Goal: Task Accomplishment & Management: Manage account settings

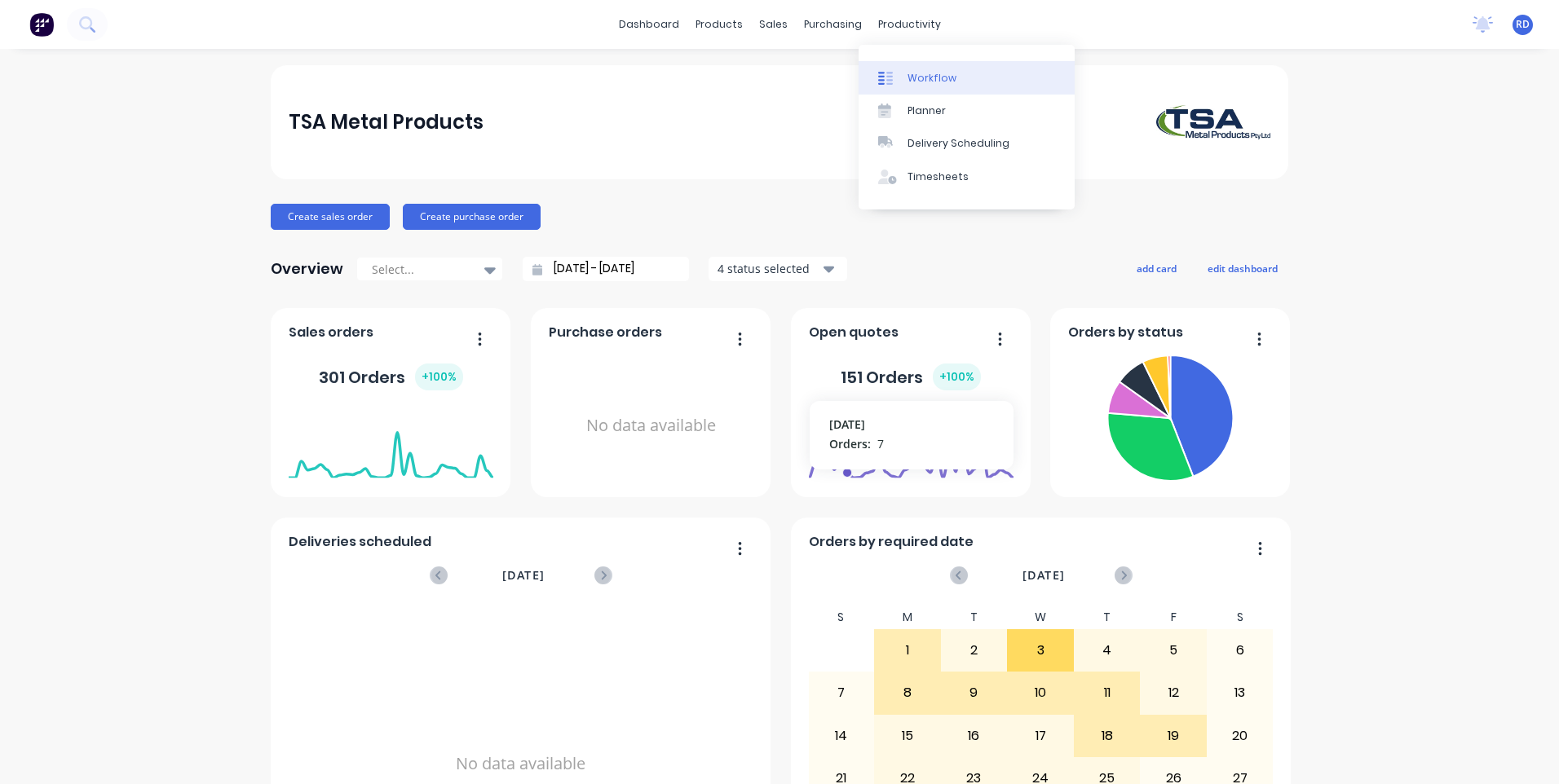
click at [916, 77] on div "Workflow" at bounding box center [931, 77] width 49 height 14
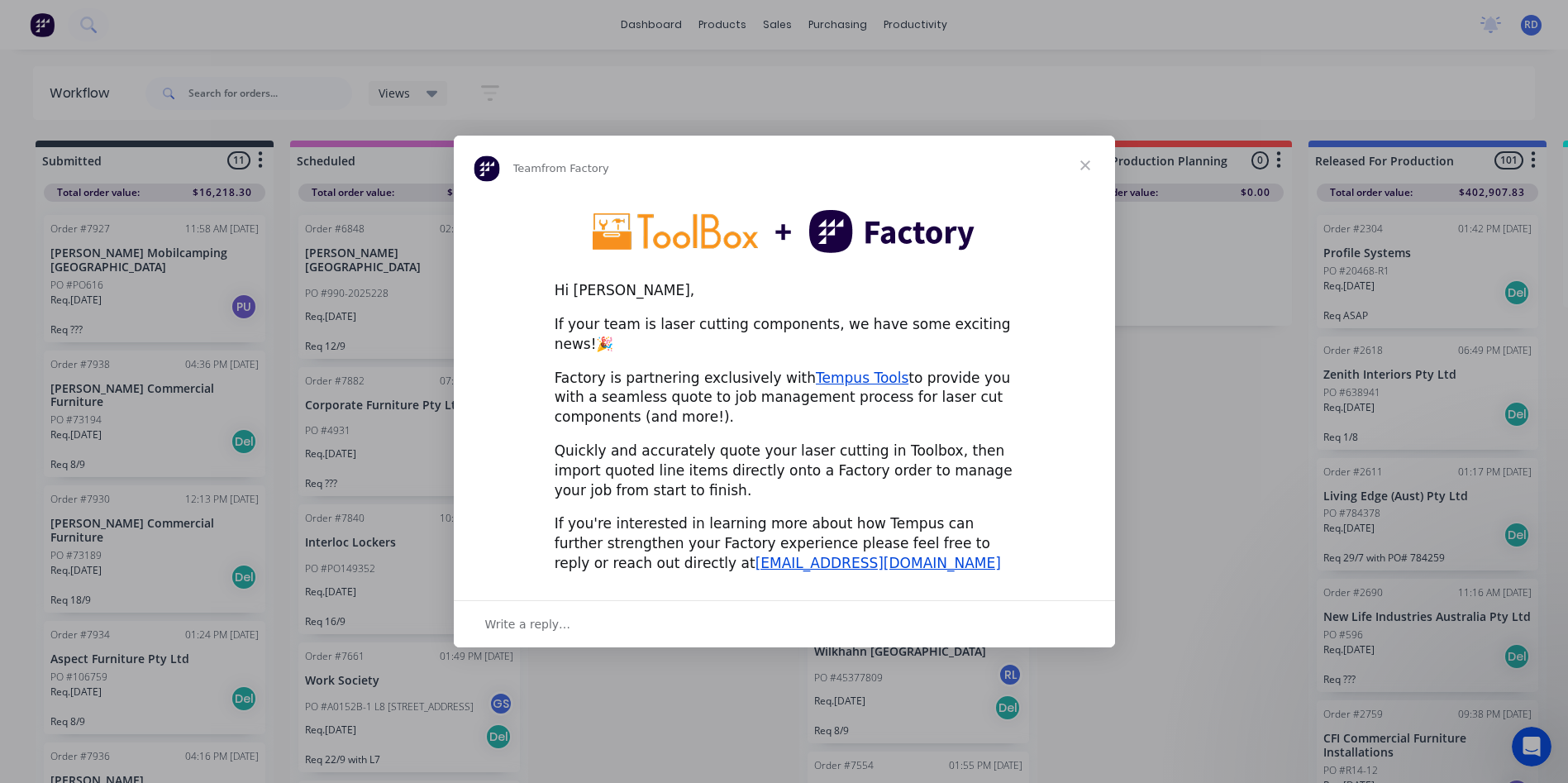
click at [1089, 178] on span "Close" at bounding box center [1085, 165] width 60 height 60
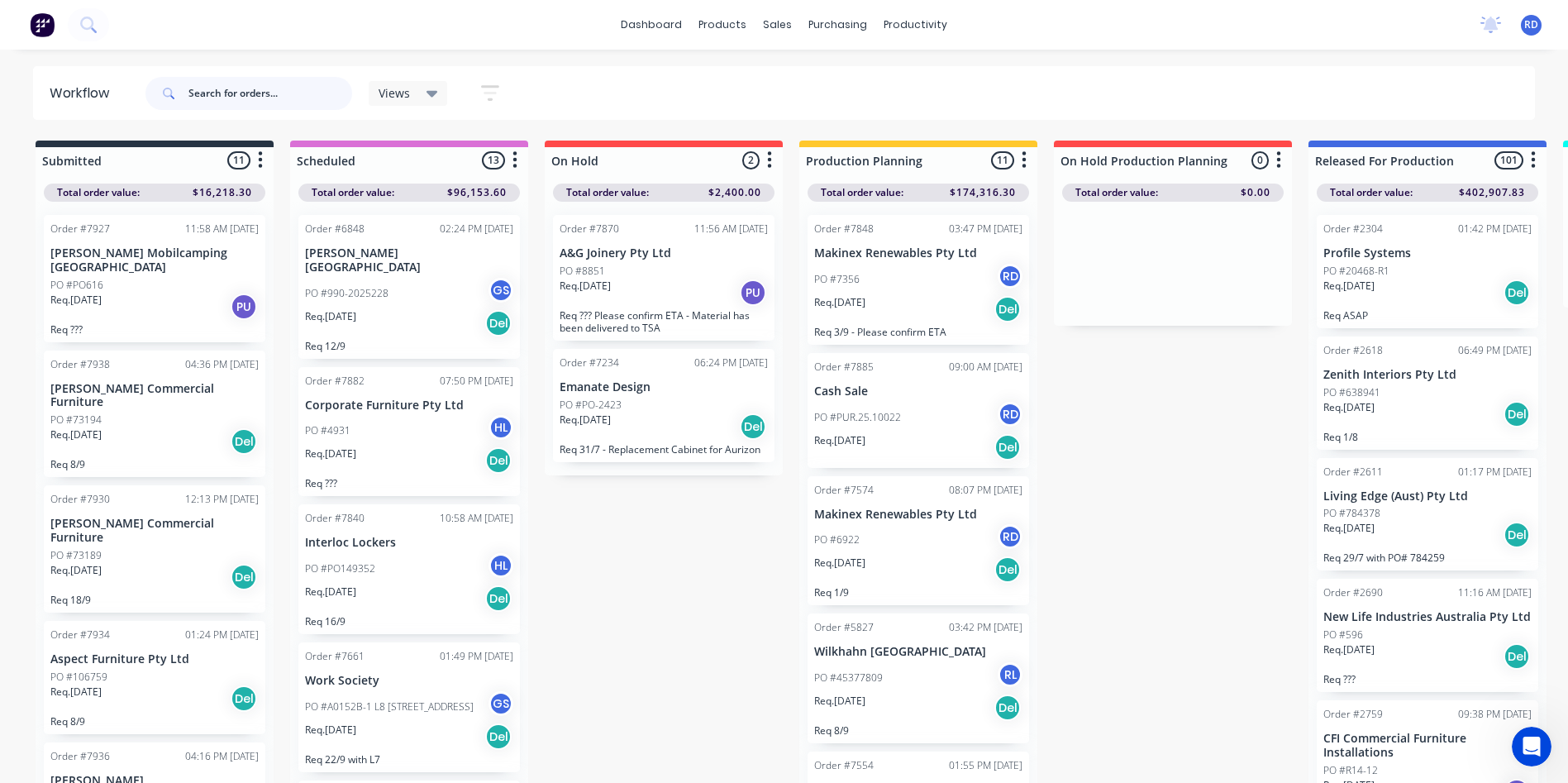
click at [212, 93] on input "text" at bounding box center [270, 93] width 164 height 33
type input "97834"
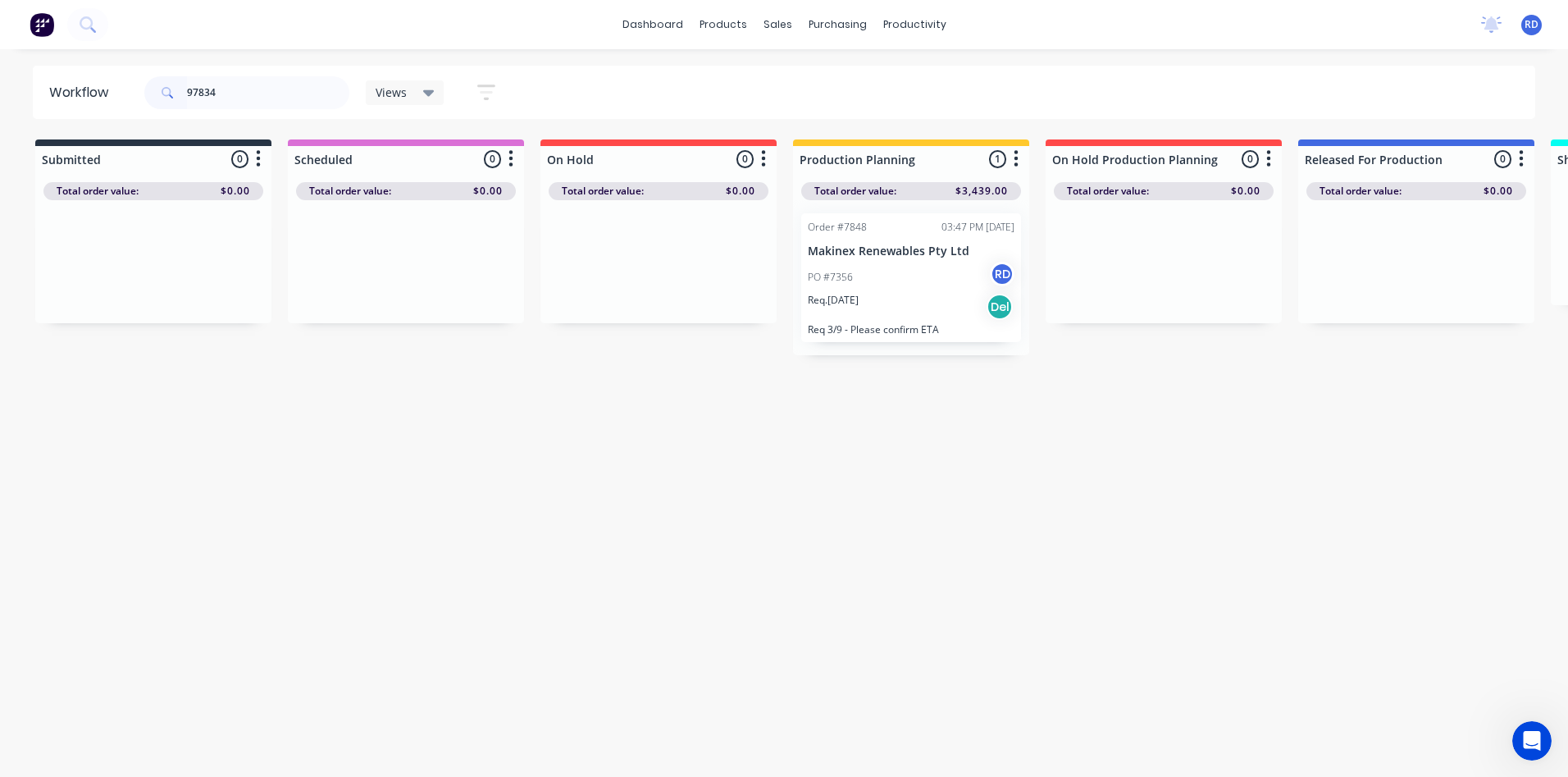
click at [900, 273] on div "PO #7356 RD" at bounding box center [911, 277] width 206 height 31
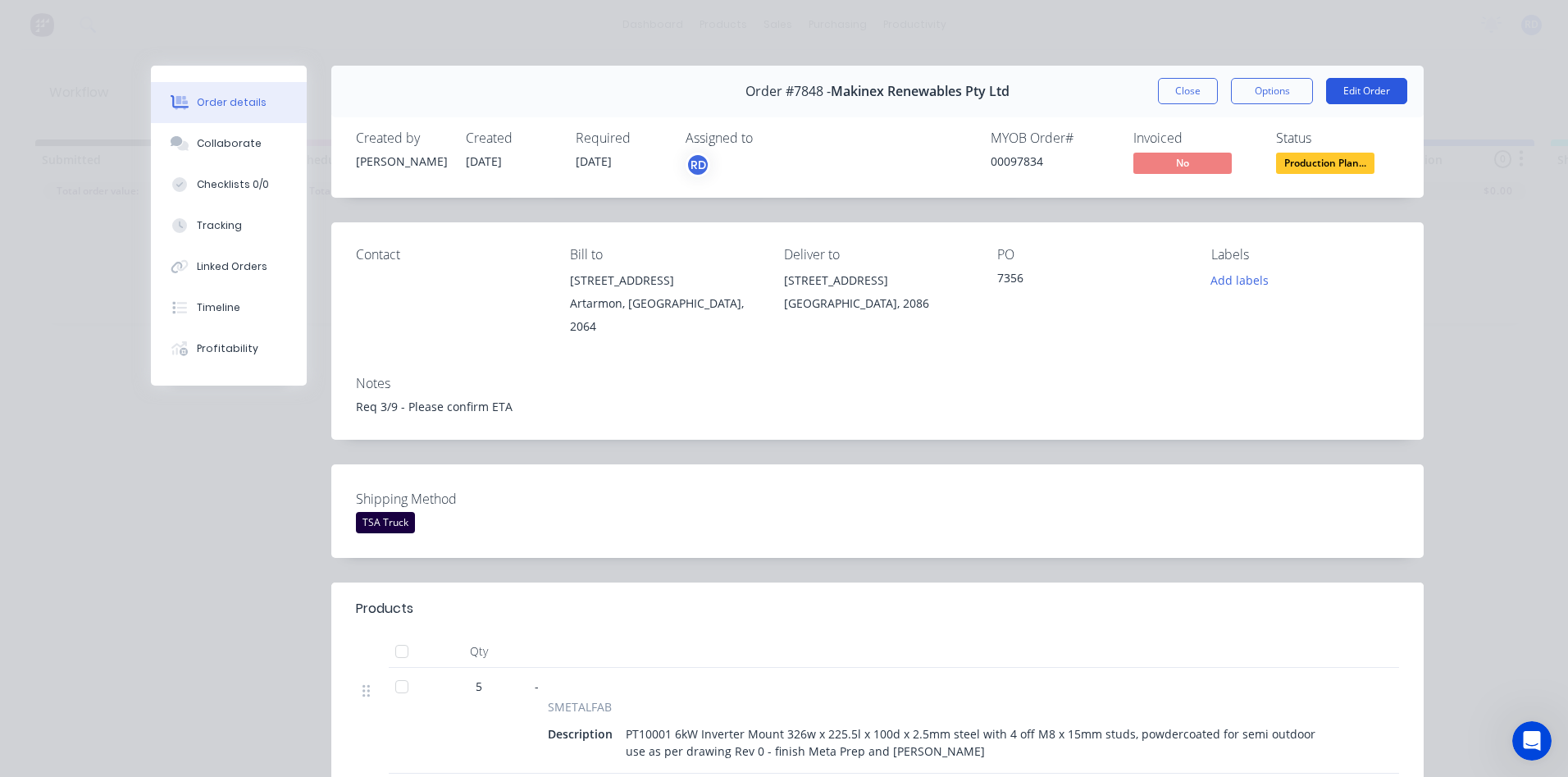
click at [1368, 81] on button "Edit Order" at bounding box center [1367, 91] width 81 height 26
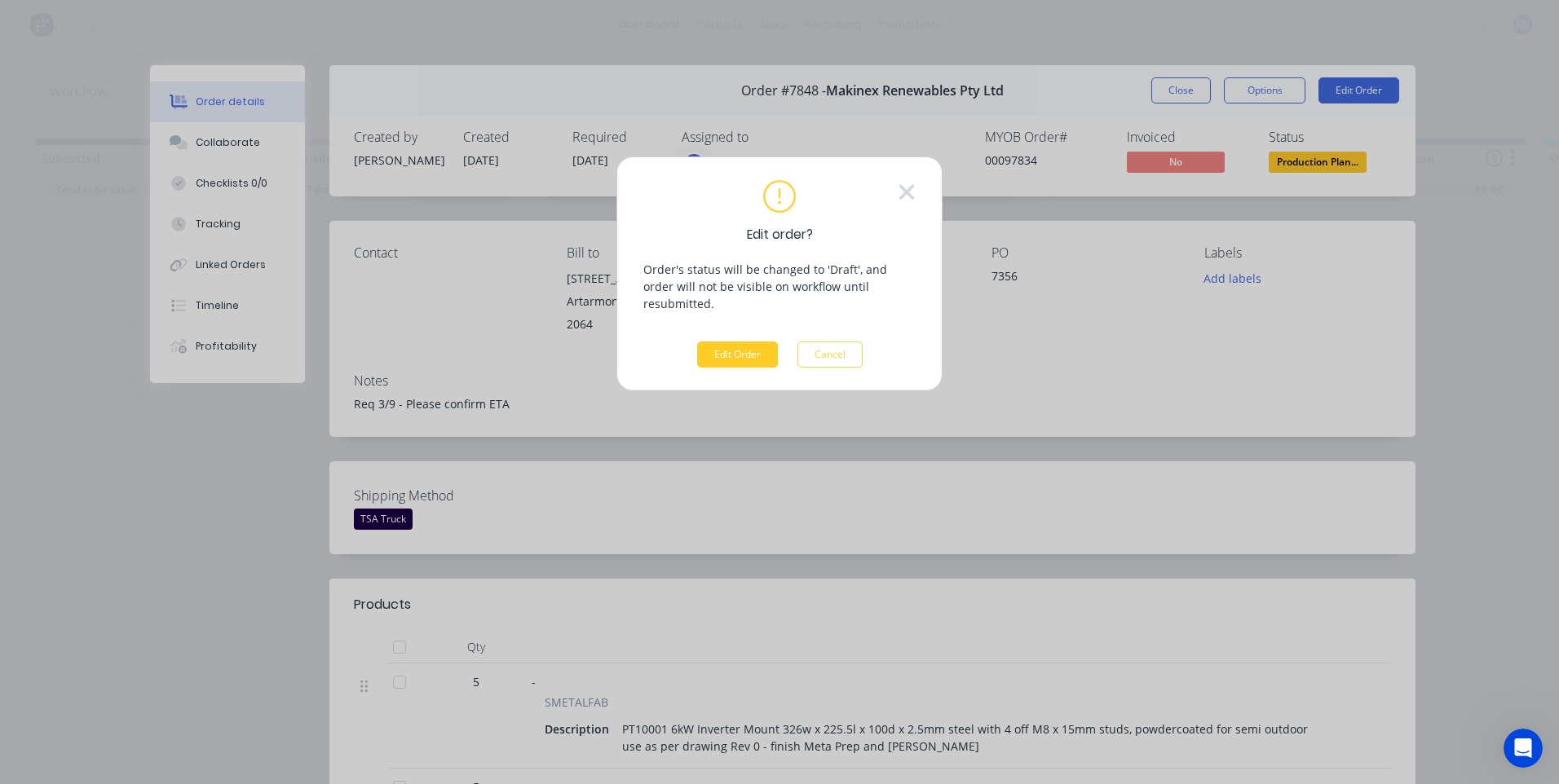
click at [728, 342] on button "Edit Order" at bounding box center [737, 354] width 81 height 26
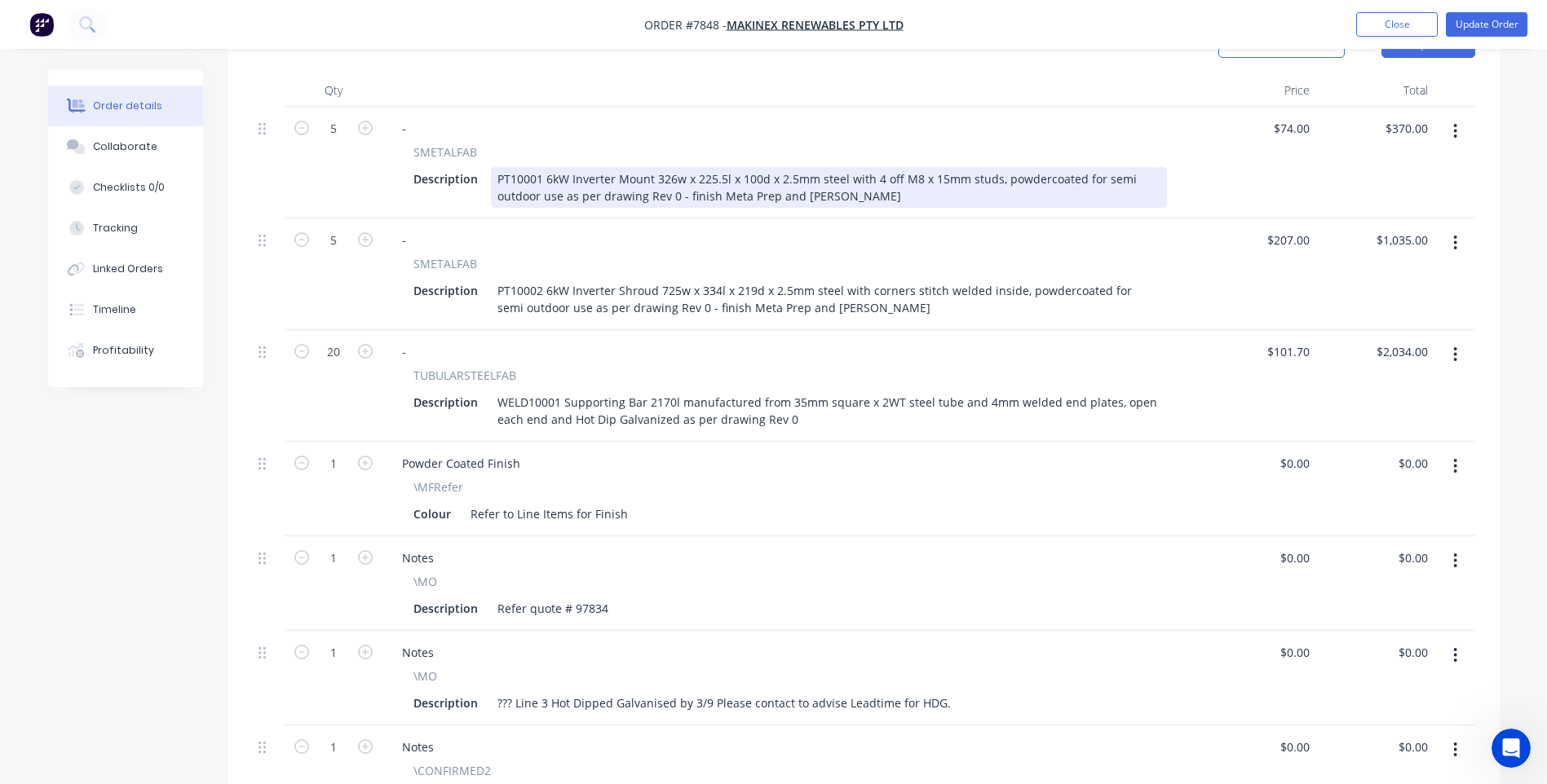
scroll to position [489, 0]
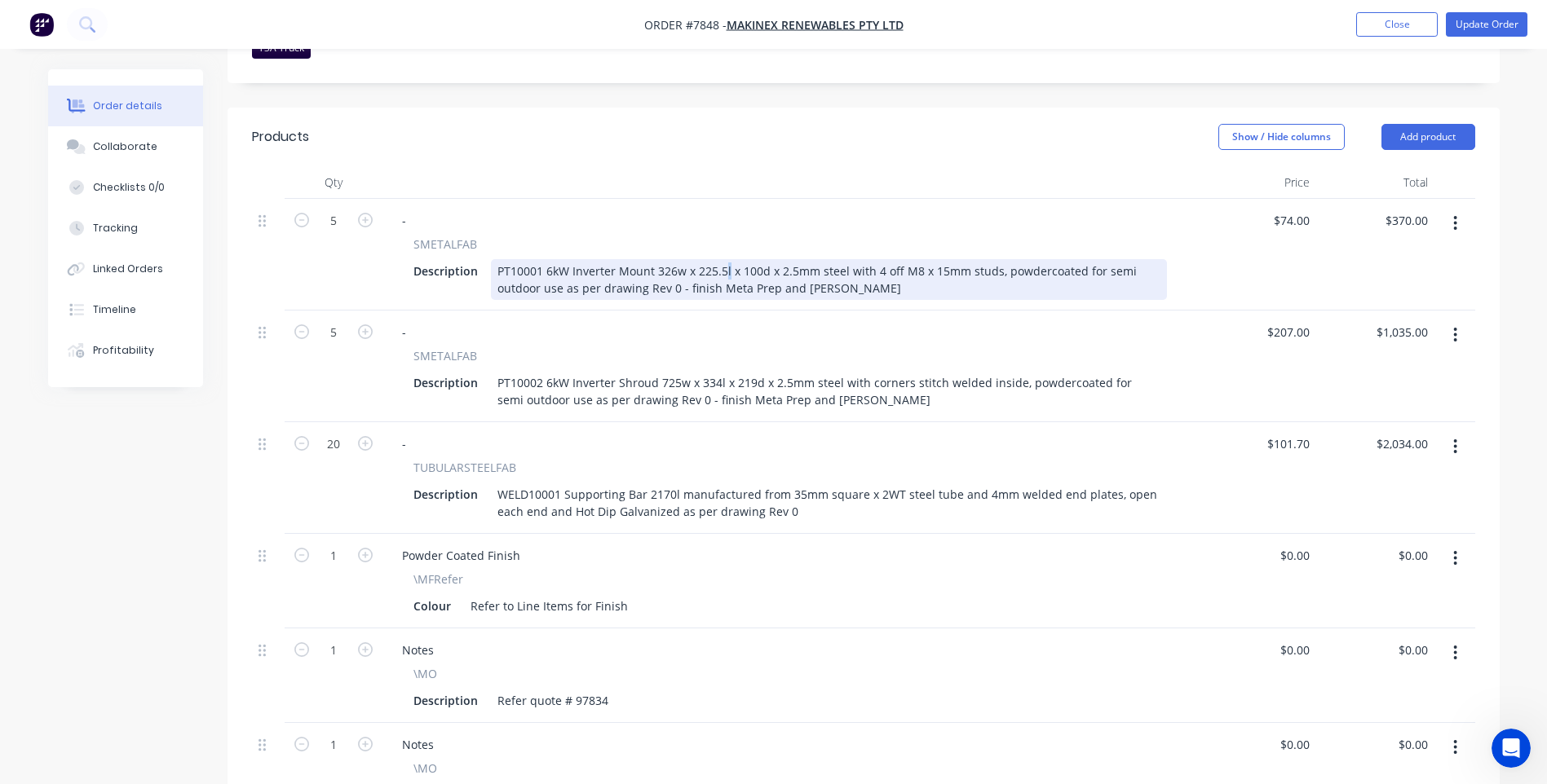
click at [722, 259] on div "PT10001 6kW Inverter Mount 326w x 225.5l x 100d x 2.5mm steel with 4 off M8 x 1…" at bounding box center [828, 279] width 676 height 40
click at [768, 259] on div "PT10001 6kW Inverter Mount 326w x 225.5d x 100d x 2.5mm steel with 4 off M8 x 1…" at bounding box center [828, 279] width 676 height 40
click at [969, 259] on div "PT10001 6kW Inverter Mount 326w x 225.5d x 100h x 2.5mm steel with 4 off M8 x 1…" at bounding box center [828, 279] width 676 height 40
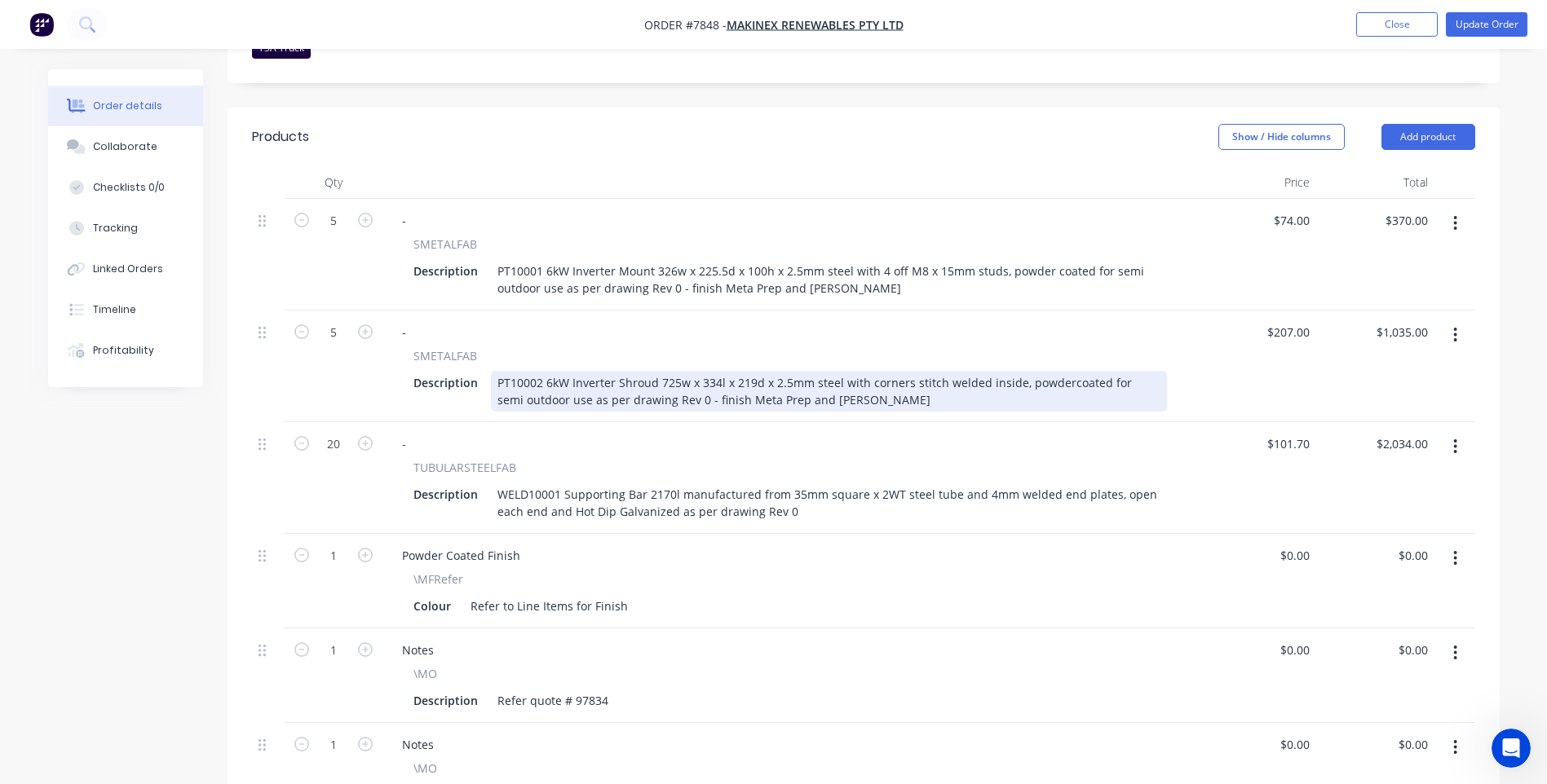
click at [716, 371] on div "PT10002 6kW Inverter Shroud 725w x 334l x 219d x 2.5mm steel with corners stitc…" at bounding box center [828, 391] width 676 height 40
drag, startPoint x: 698, startPoint y: 360, endPoint x: 728, endPoint y: 360, distance: 30.0
click at [728, 371] on div "PT10002 6kW Inverter Shroud 725w x 334l x 219d x 2.5mm steel with corners stitc…" at bounding box center [828, 391] width 676 height 40
click at [697, 371] on div "PT10002 6kW Inverter Shroud 725w x 334l x 219d x 2.5mm steel with corners stitc…" at bounding box center [828, 391] width 676 height 40
drag, startPoint x: 753, startPoint y: 362, endPoint x: 795, endPoint y: 362, distance: 42.0
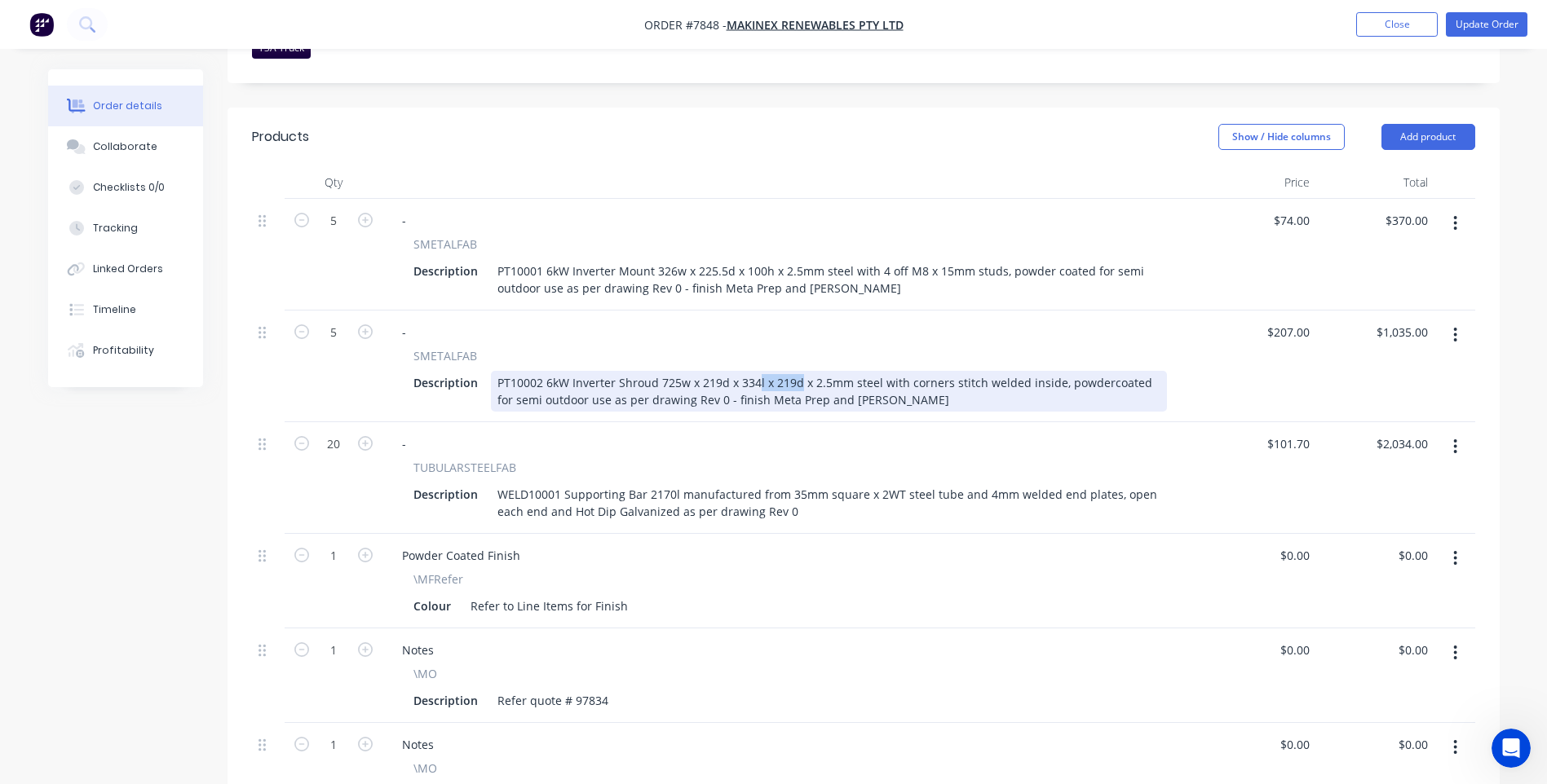
click at [795, 371] on div "PT10002 6kW Inverter Shroud 725w x 219d x 334l x 219d x 2.5mm steel with corner…" at bounding box center [828, 391] width 676 height 40
drag, startPoint x: 794, startPoint y: 358, endPoint x: 774, endPoint y: 357, distance: 20.0
click at [774, 371] on div "PT10002 6kW Inverter Shroud 725w x 219d x 334h x 2.5mm steel with corners stitc…" at bounding box center [828, 391] width 676 height 40
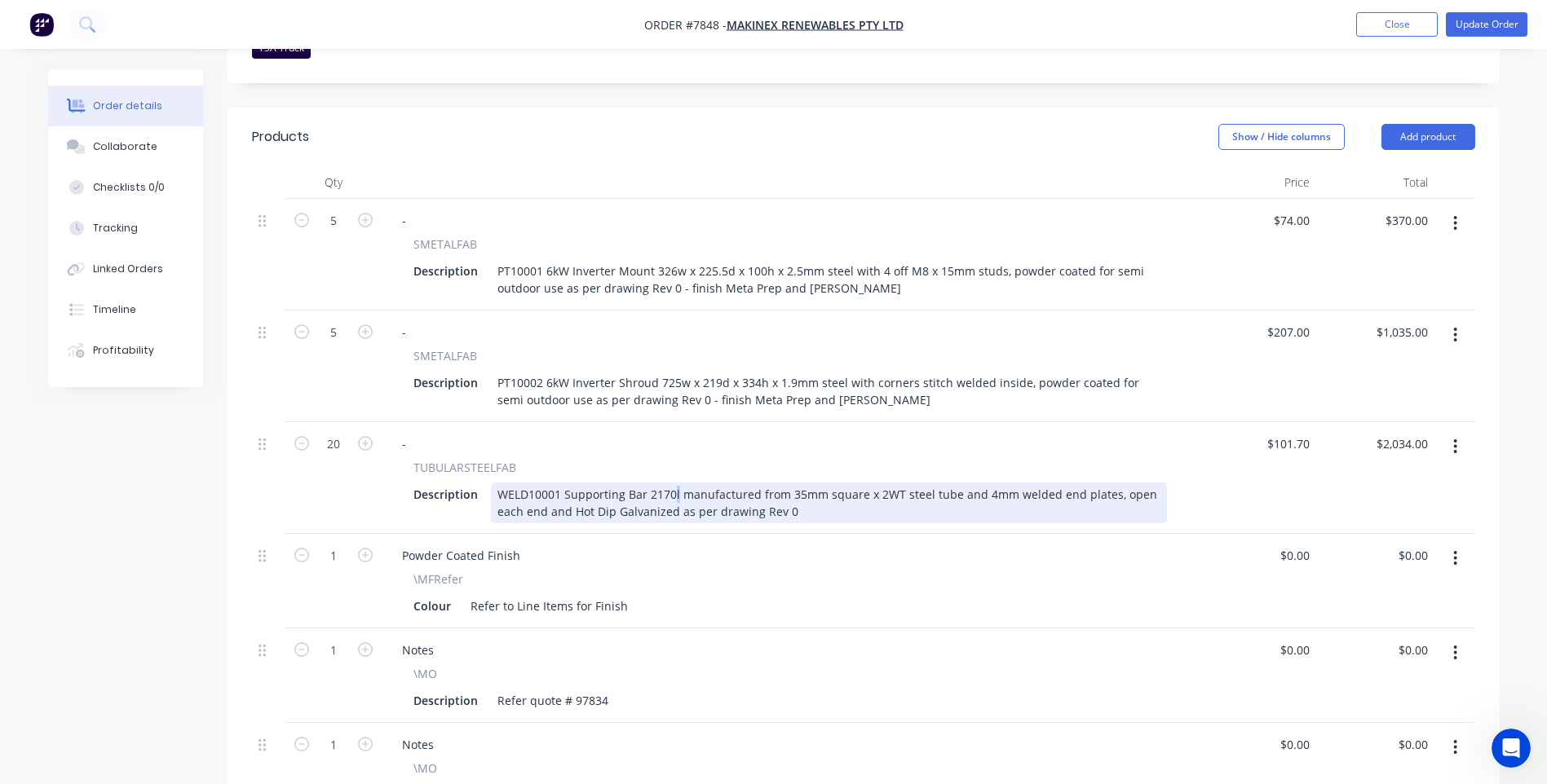
click at [671, 483] on div "WELD10001 Supporting Bar 2170l manufactured from 35mm square x 2WT steel tube a…" at bounding box center [828, 503] width 676 height 40
click at [885, 483] on div "WELD10001 Supporting Bar 2170w manufactured from 35mm square x 2WT steel tube a…" at bounding box center [828, 503] width 676 height 40
click at [655, 493] on div "WELD10001 Supporting Bar 2170w manufactured from 35mm square x 2.5WT steel tube…" at bounding box center [828, 503] width 676 height 40
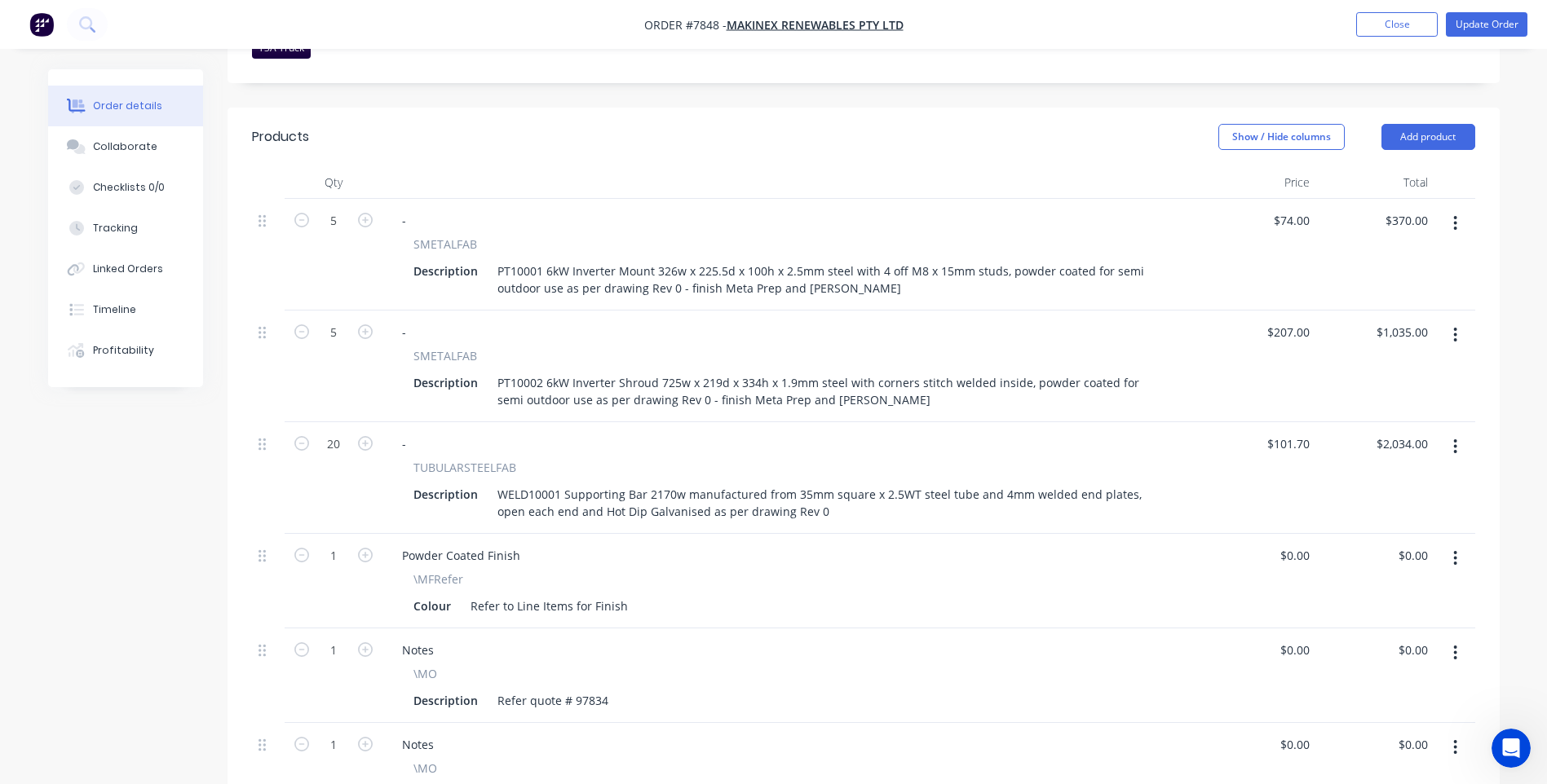
click at [720, 570] on div "\MFRefer" at bounding box center [789, 579] width 753 height 17
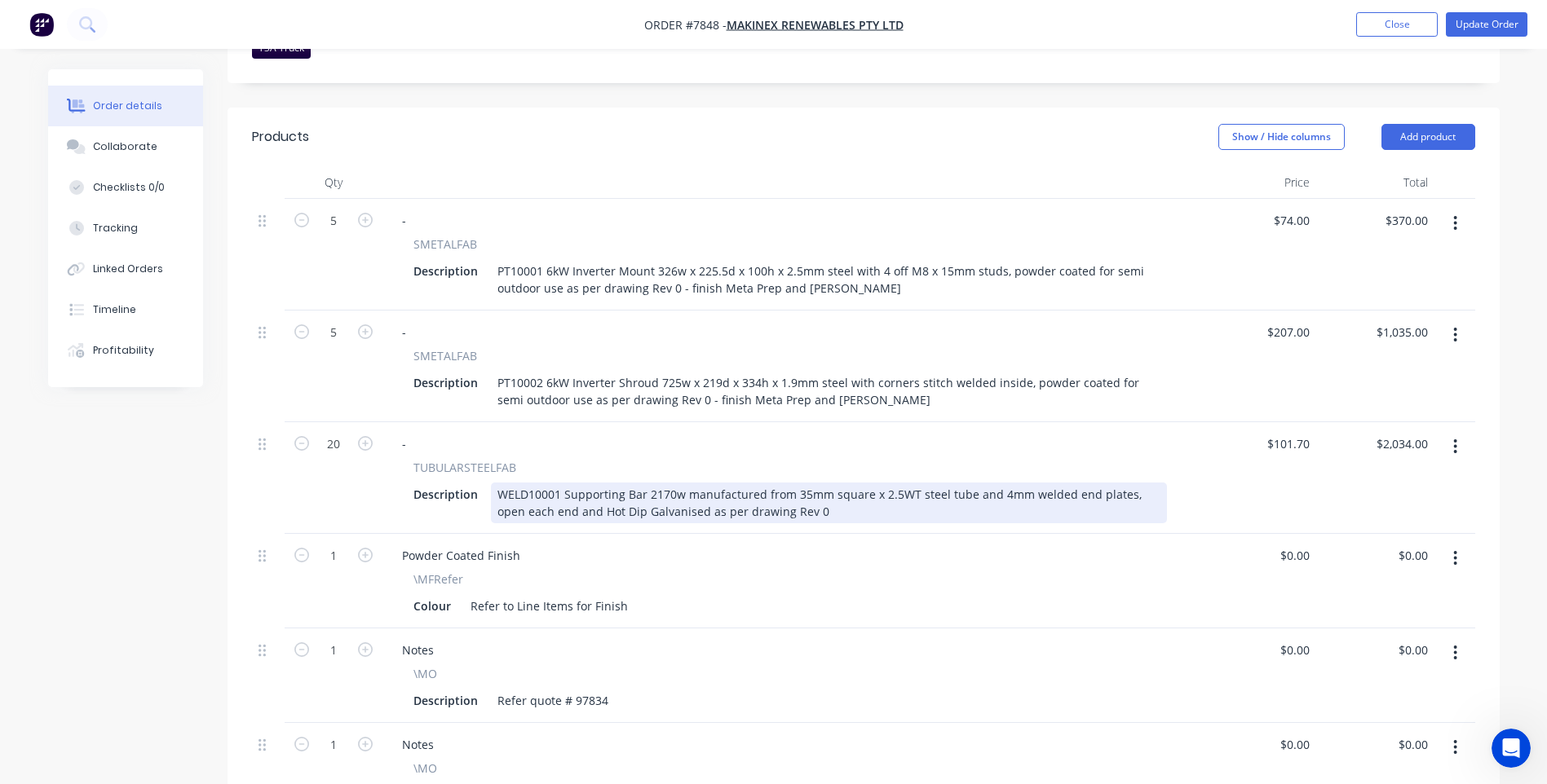
click at [992, 483] on div "WELD10001 Supporting Bar 2170w manufactured from 35mm square x 2.5WT steel tube…" at bounding box center [828, 503] width 676 height 40
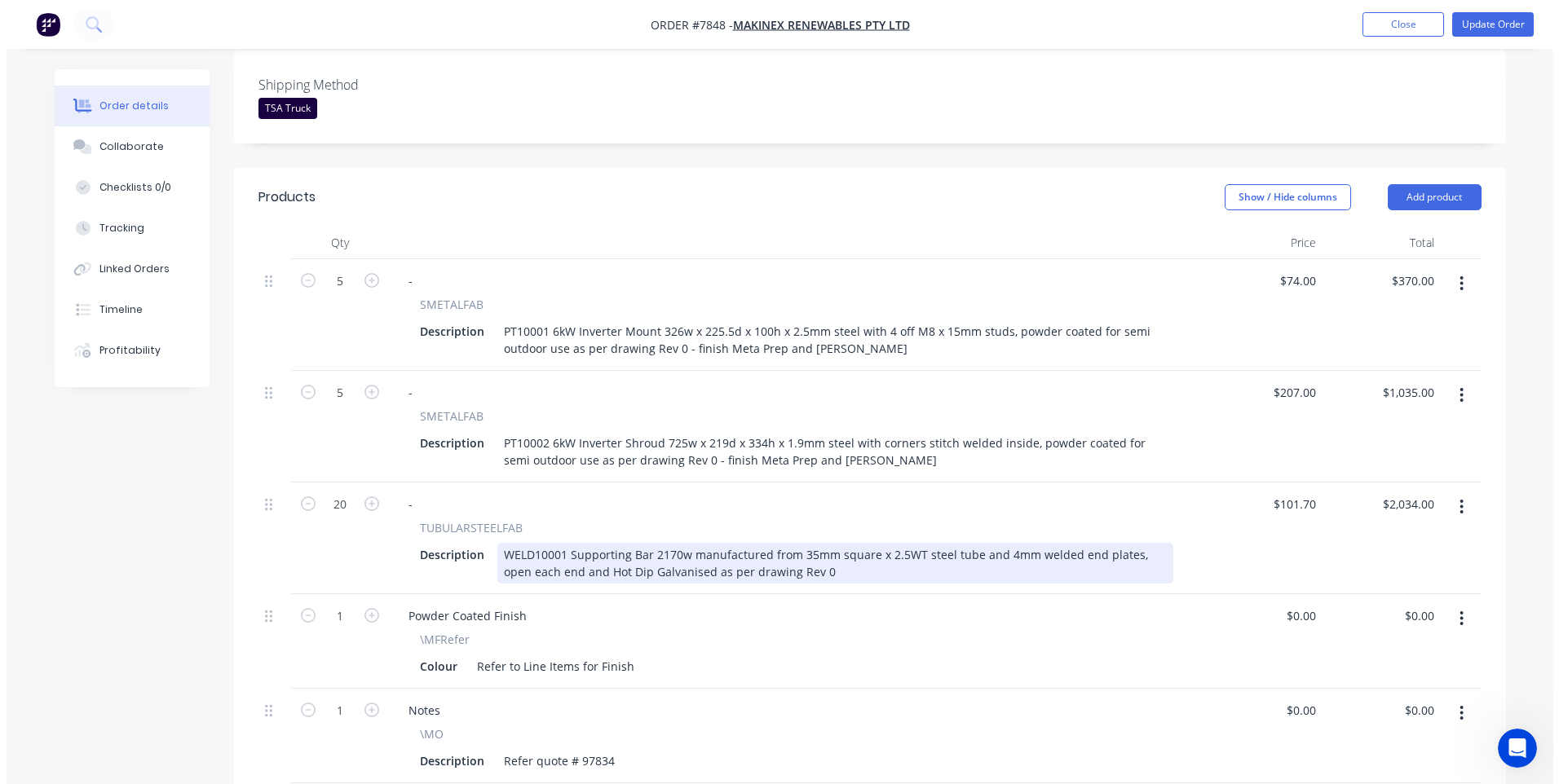
scroll to position [326, 0]
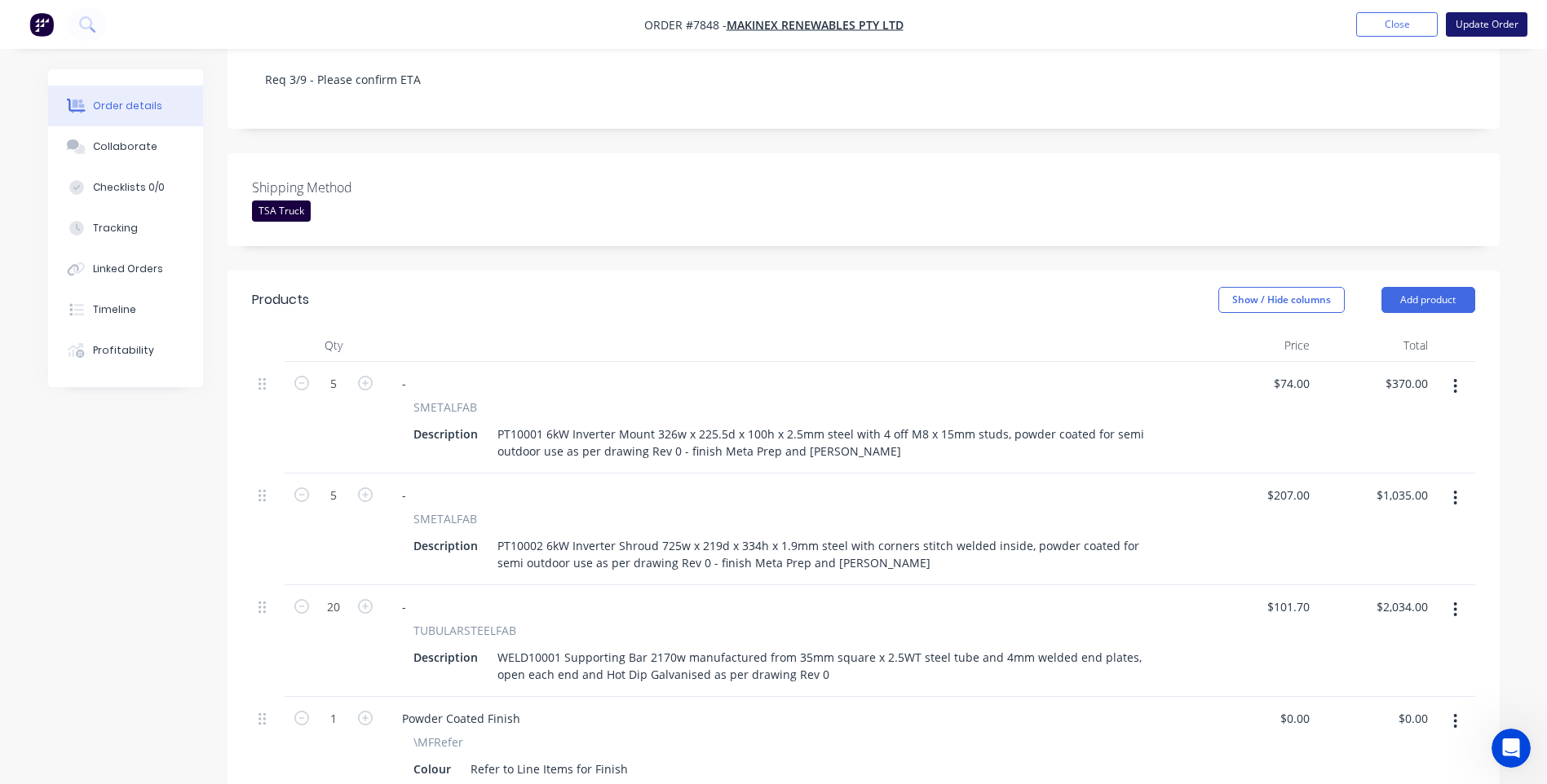
click at [1497, 22] on button "Update Order" at bounding box center [1486, 24] width 82 height 24
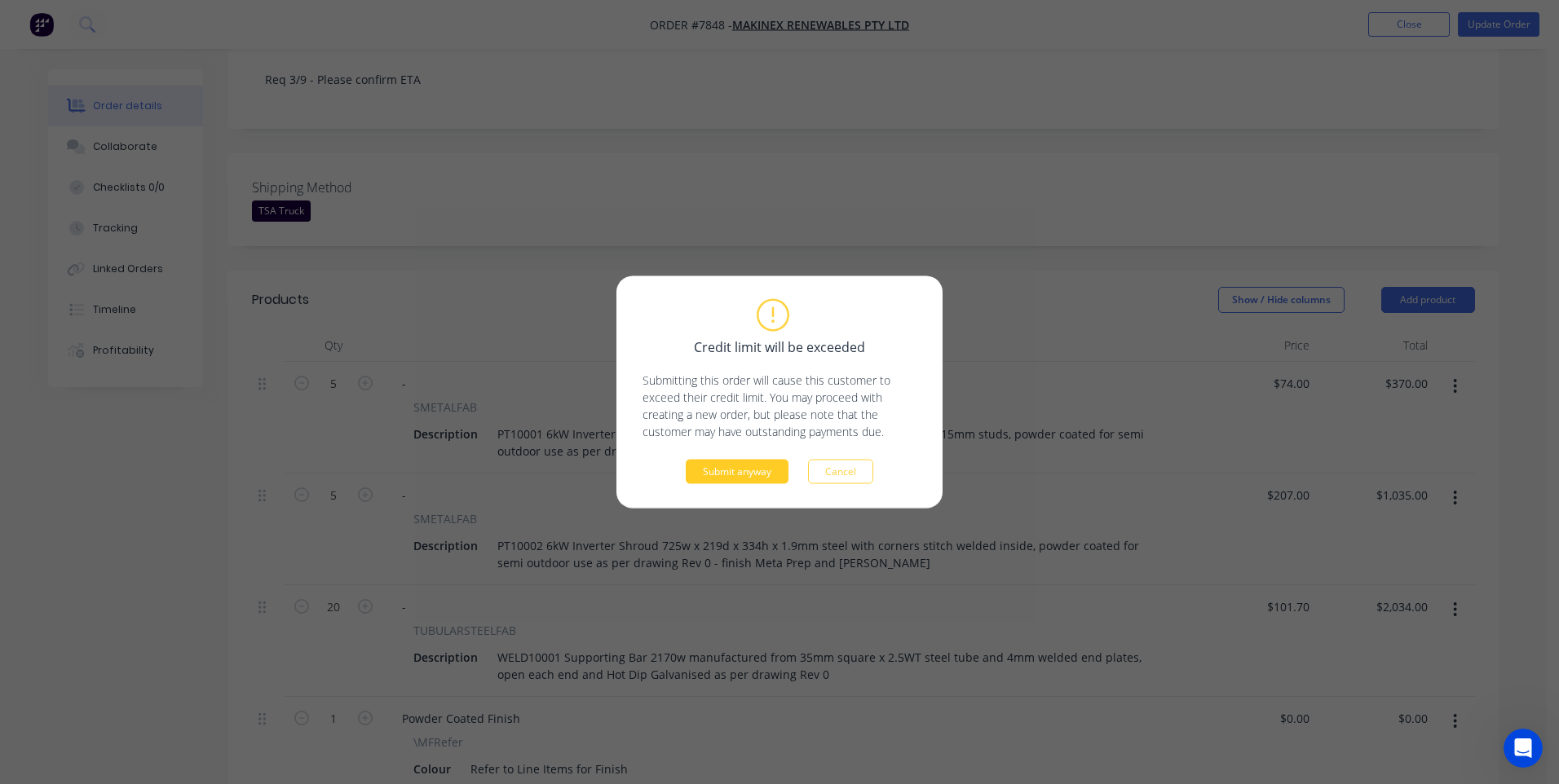
click at [747, 477] on button "Submit anyway" at bounding box center [737, 472] width 103 height 24
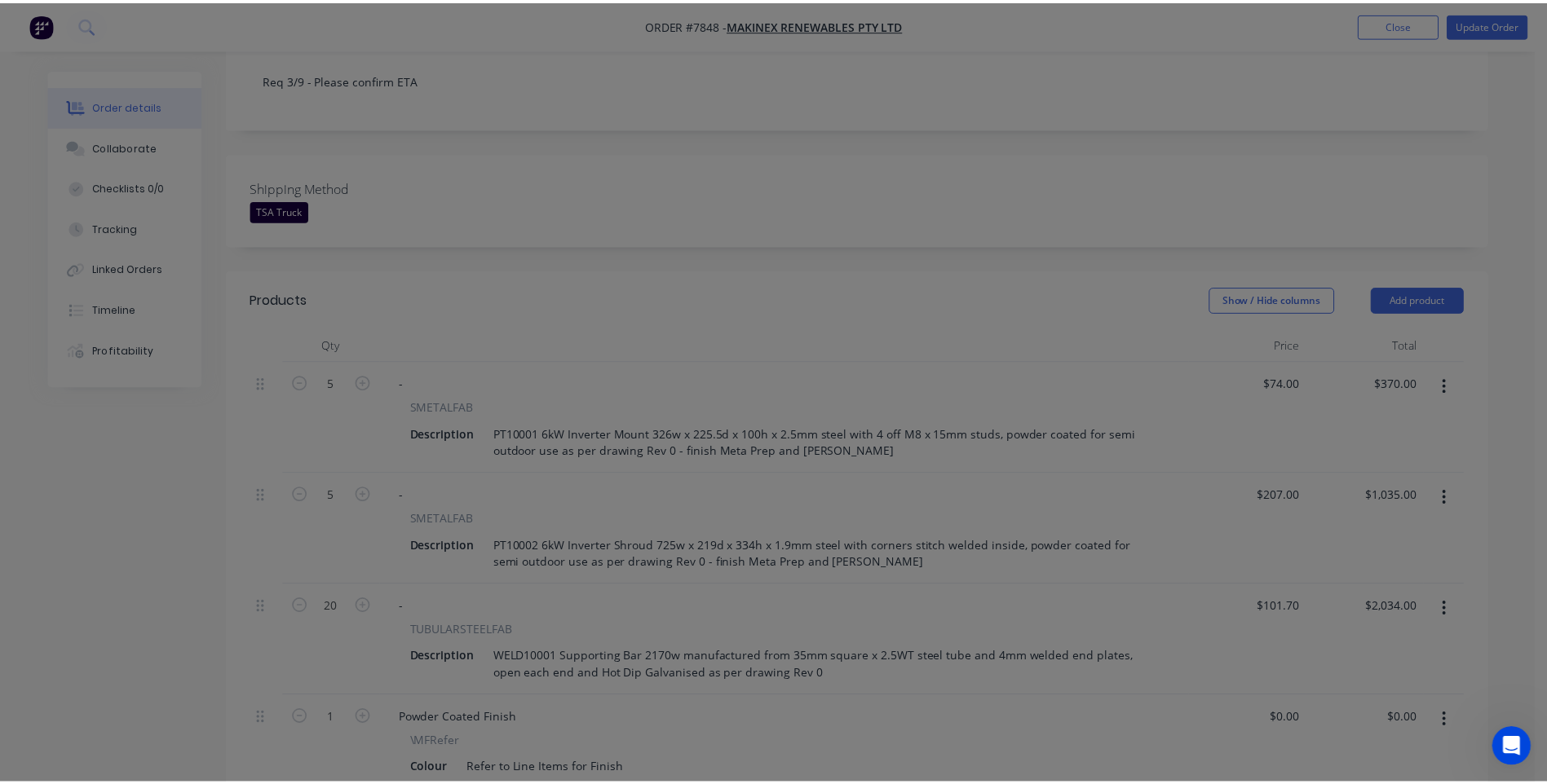
scroll to position [344, 0]
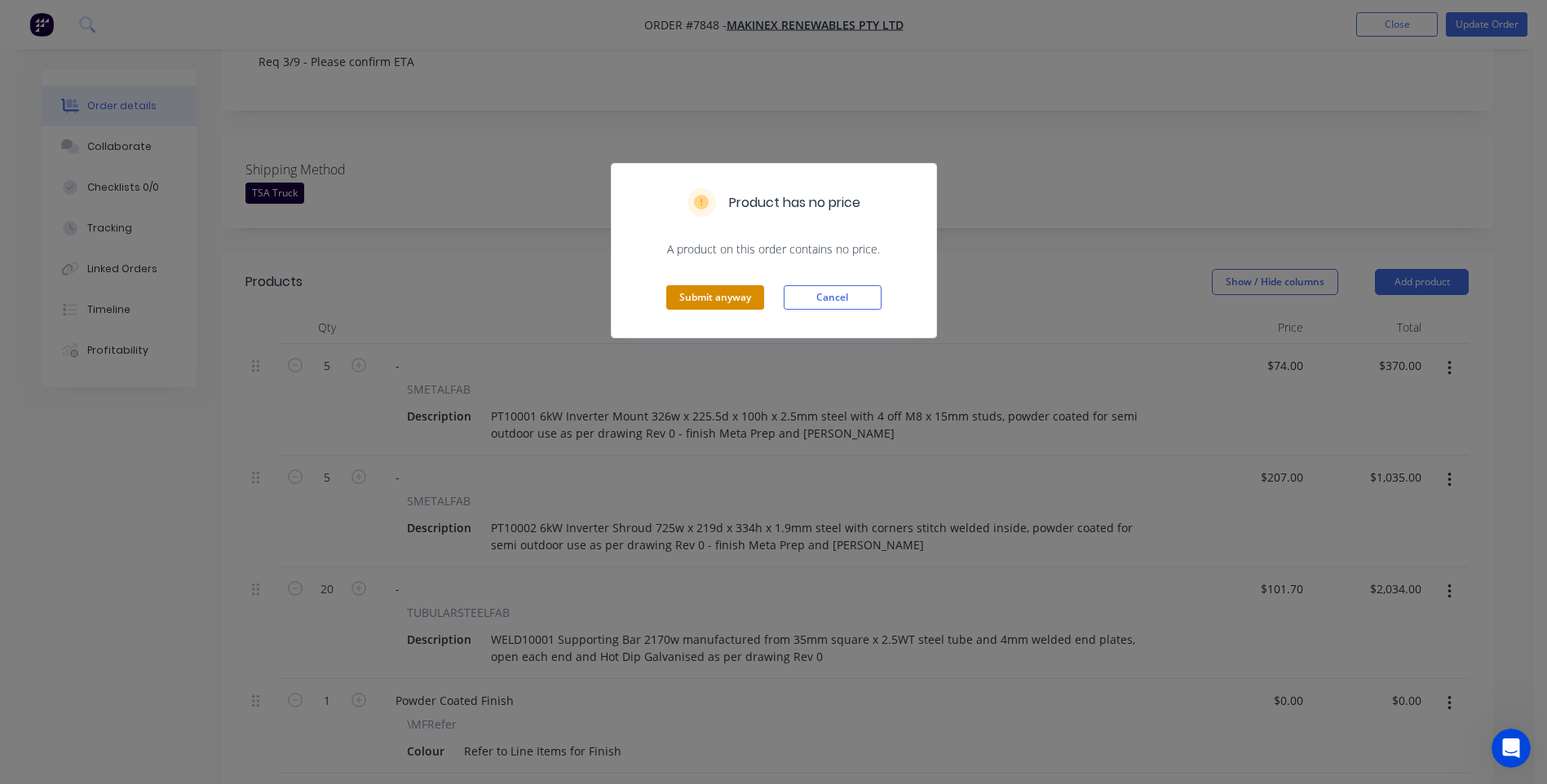
click at [722, 302] on button "Submit anyway" at bounding box center [715, 297] width 98 height 24
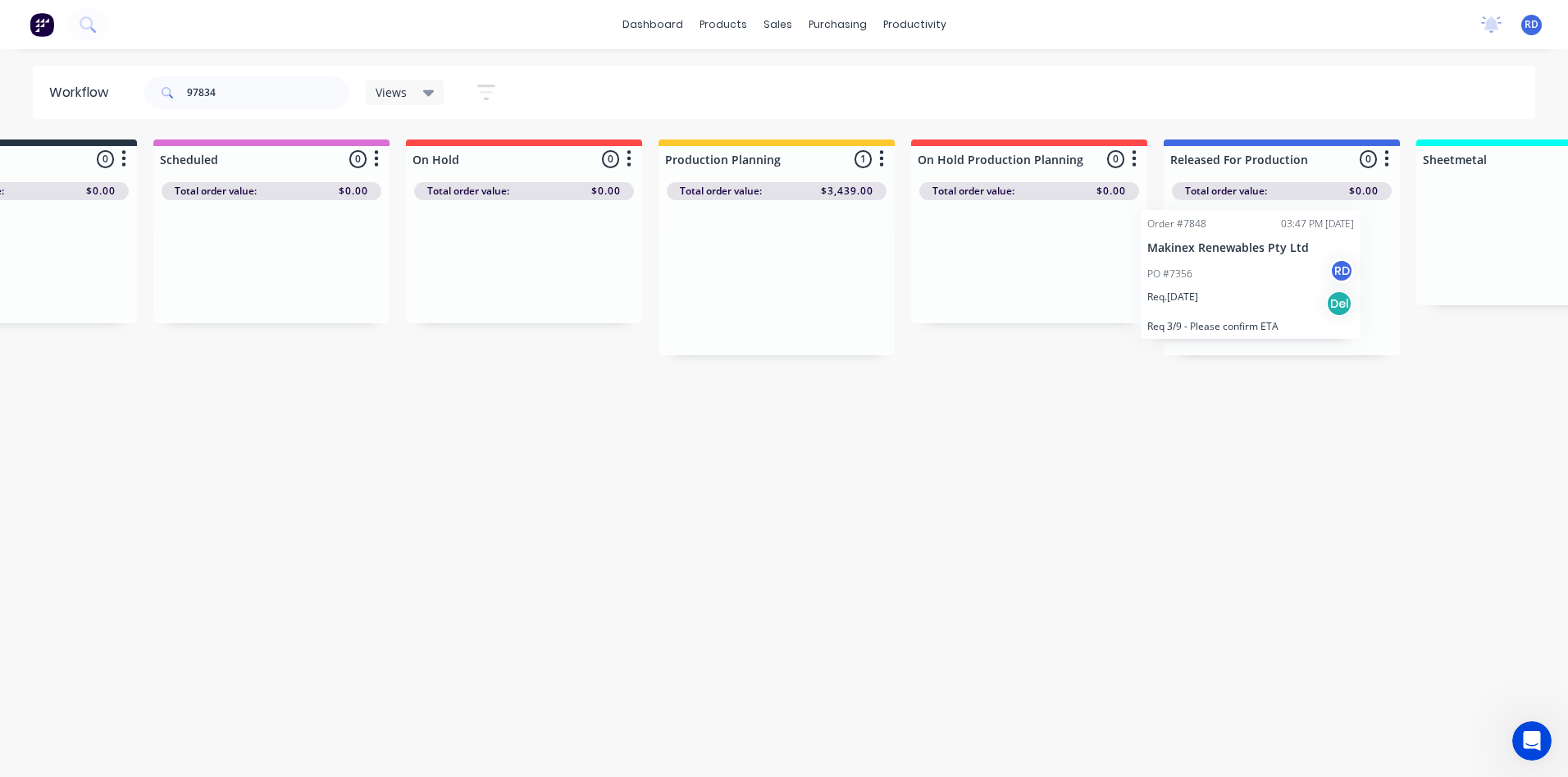
scroll to position [0, 154]
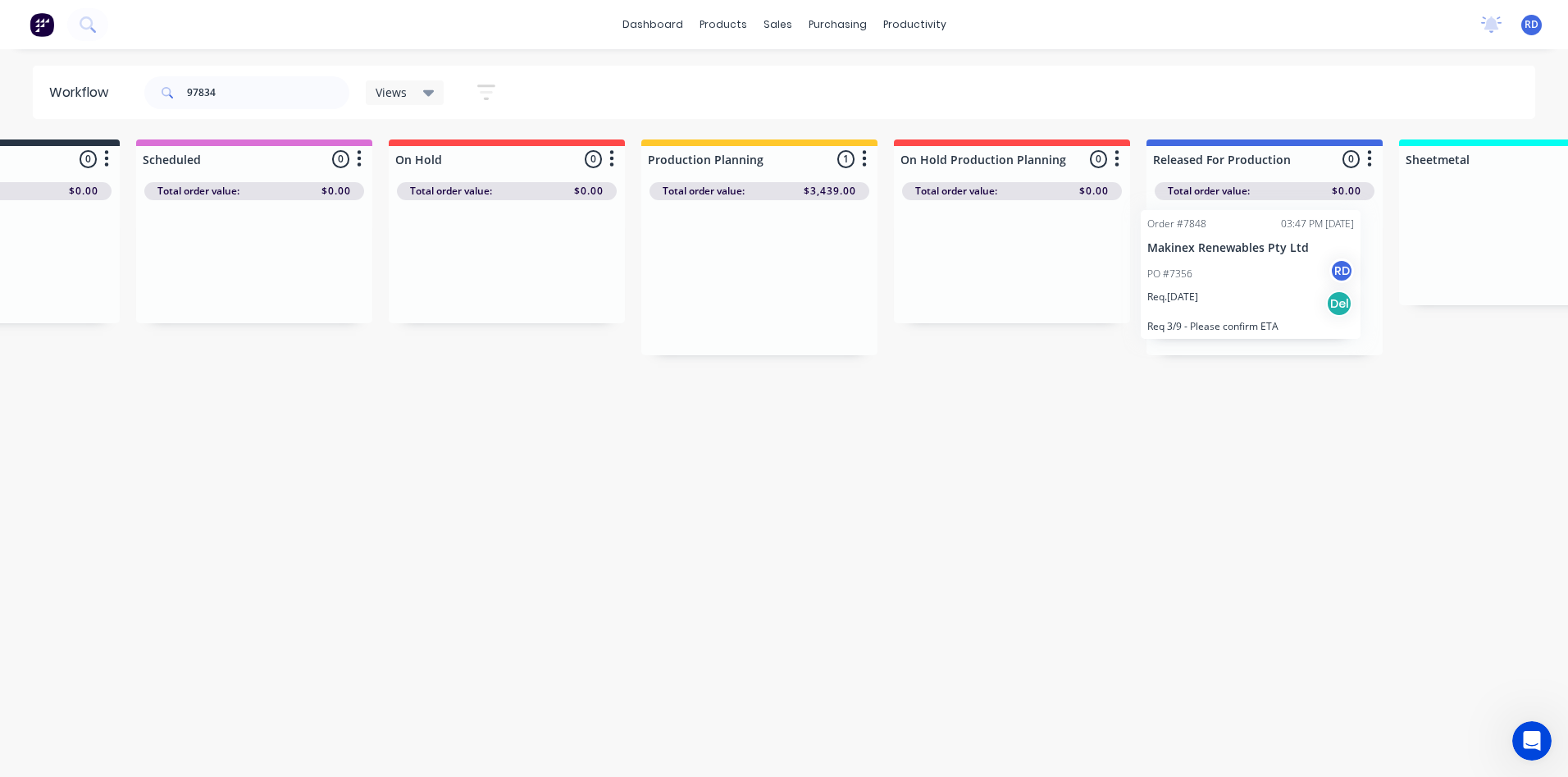
drag, startPoint x: 905, startPoint y: 281, endPoint x: 1308, endPoint y: 265, distance: 403.3
click at [1308, 265] on div "Submitted 0 Sort By Created date Required date Order number Customer name Most …" at bounding box center [1441, 247] width 3210 height 216
click at [1230, 289] on div "PO #7356 RD" at bounding box center [1262, 277] width 206 height 31
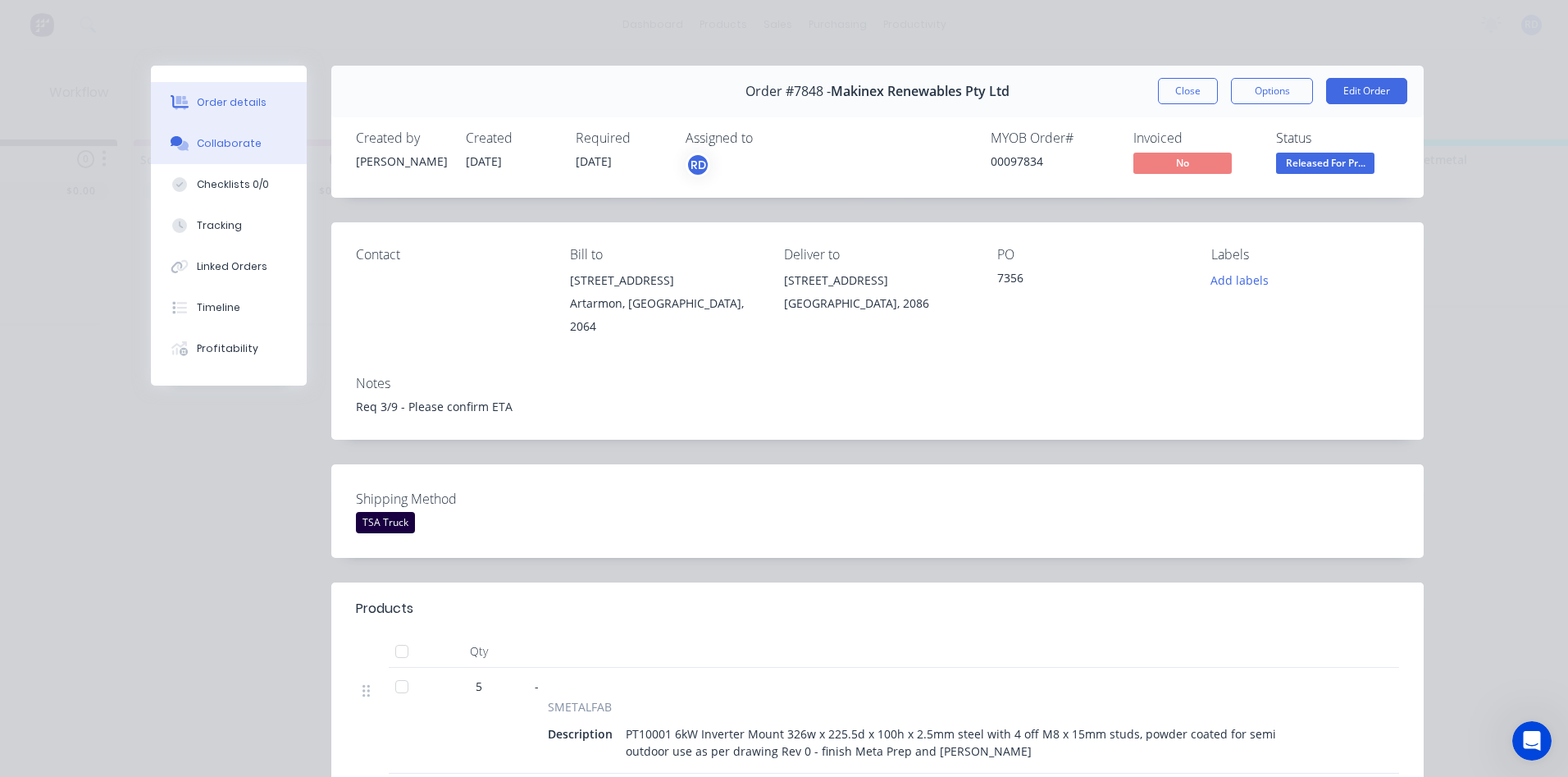
click at [222, 144] on div "Collaborate" at bounding box center [229, 143] width 65 height 14
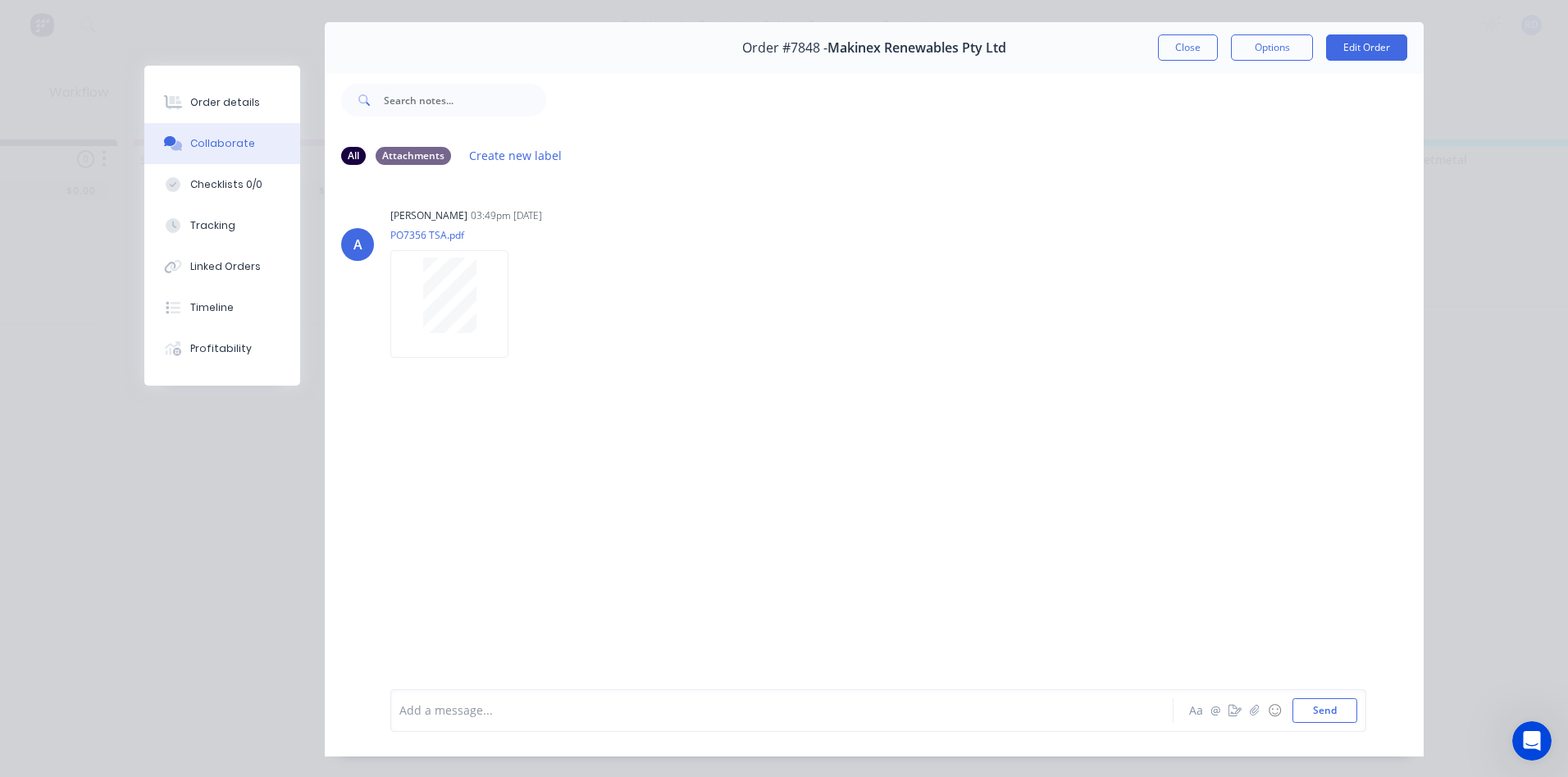
scroll to position [5, 0]
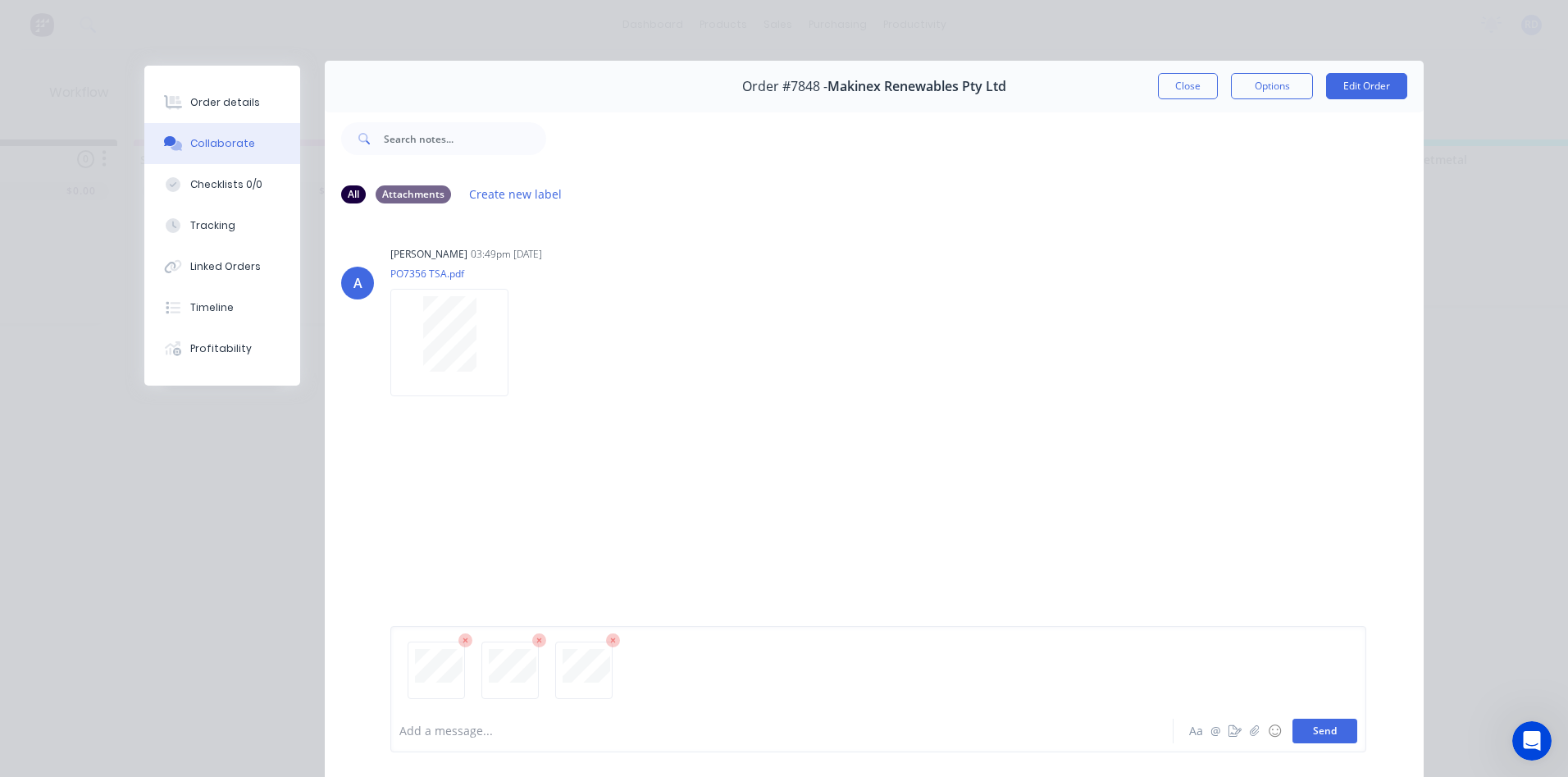
click at [1318, 728] on button "Send" at bounding box center [1324, 730] width 65 height 25
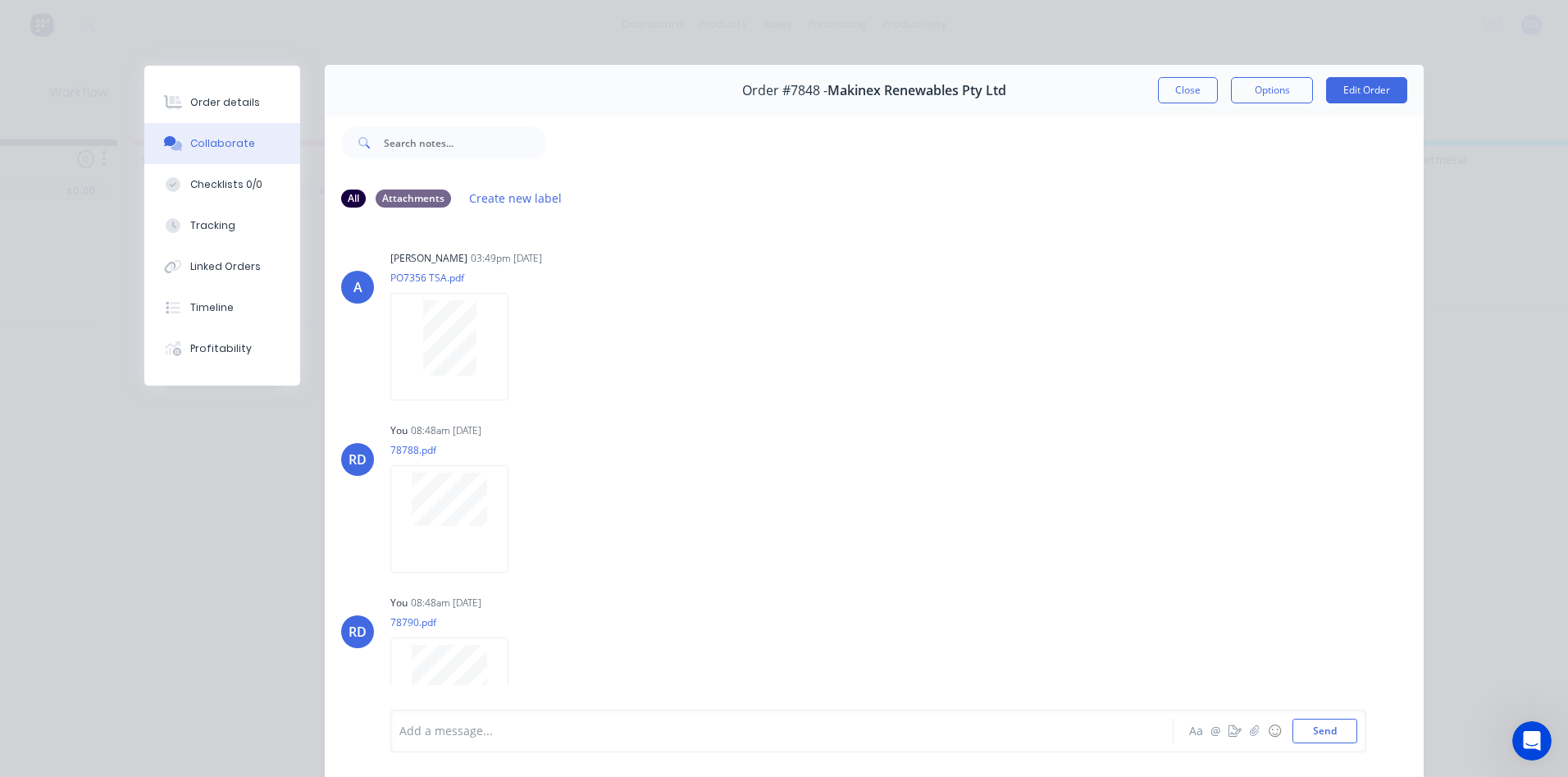
scroll to position [0, 0]
click at [1180, 97] on button "Close" at bounding box center [1187, 91] width 60 height 26
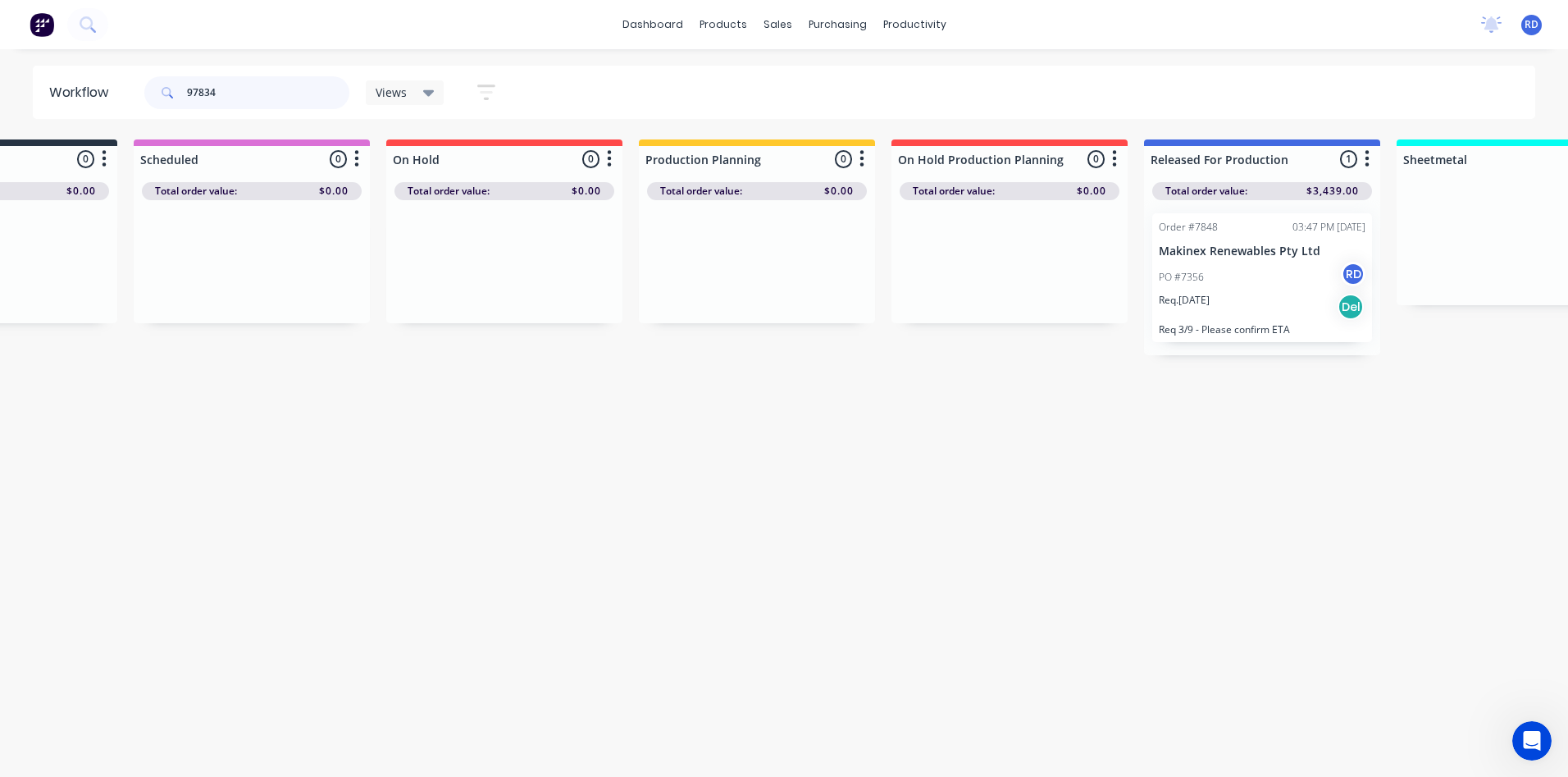
click at [90, 100] on header "Workflow 97834 Views Save new view None (Default) edit Delivery edit Production…" at bounding box center [784, 92] width 1503 height 53
type input "98744"
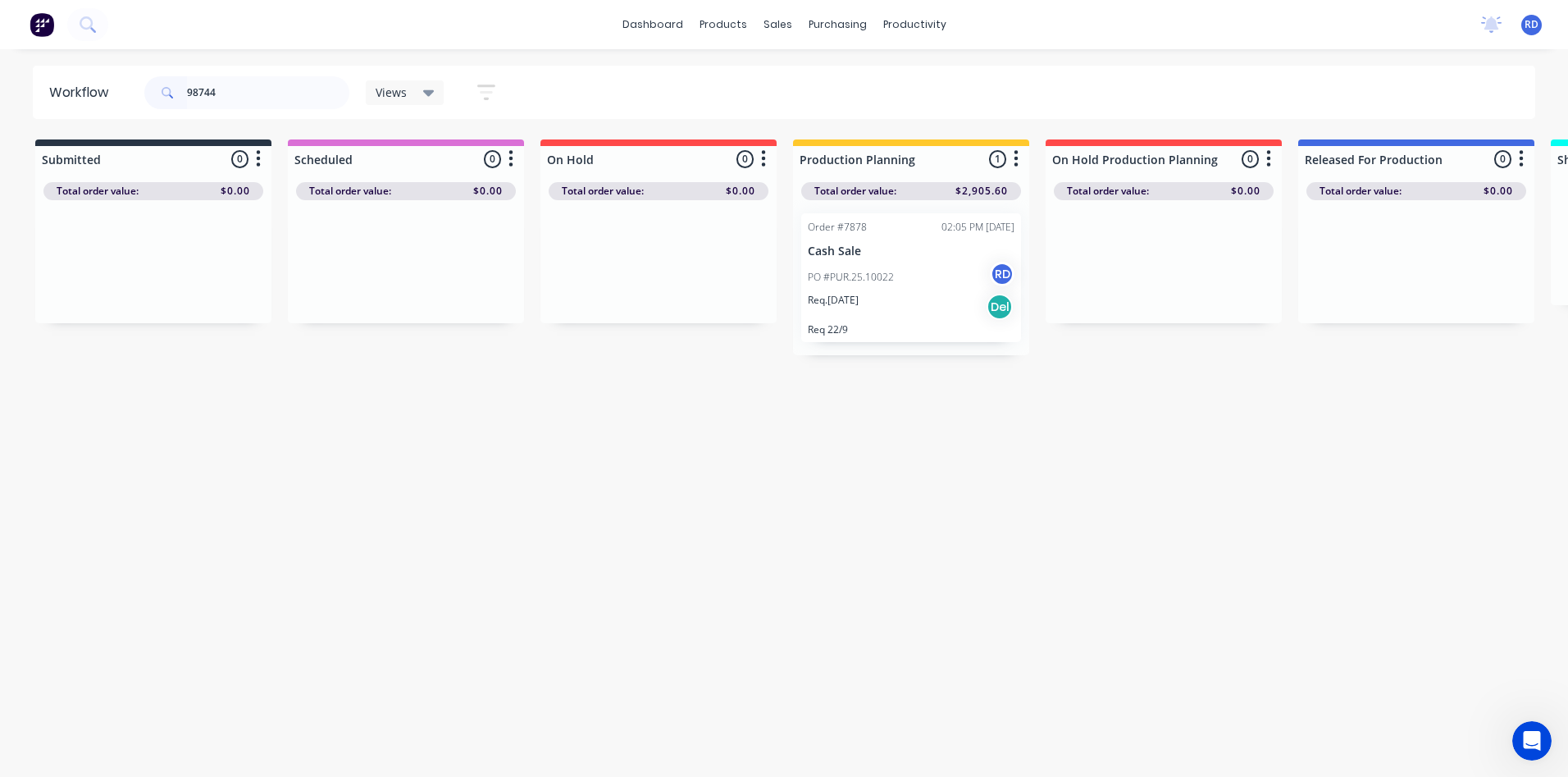
click at [866, 278] on p "PO #PUR.25.10022" at bounding box center [850, 277] width 86 height 14
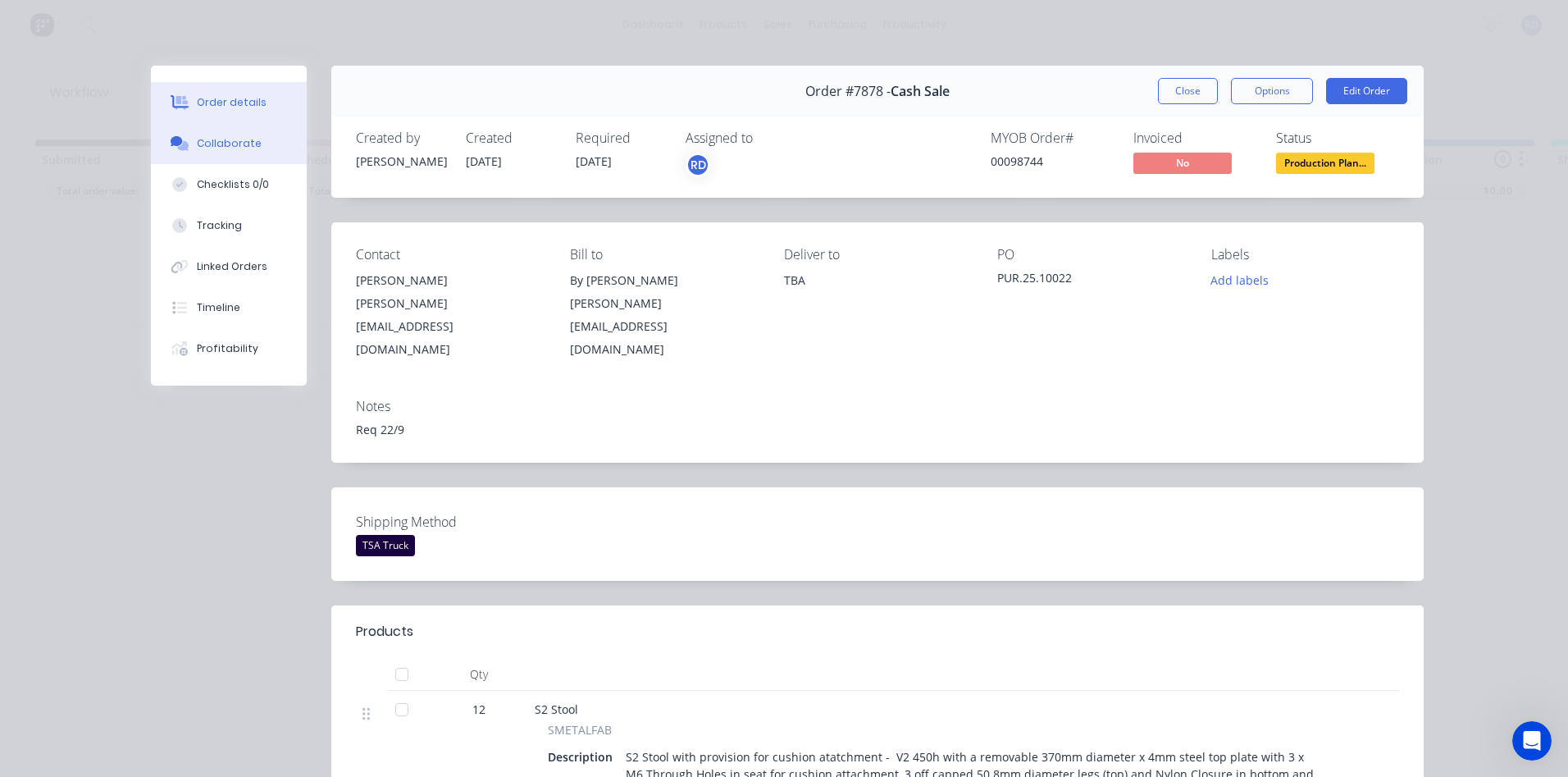
click at [231, 151] on button "Collaborate" at bounding box center [228, 143] width 156 height 41
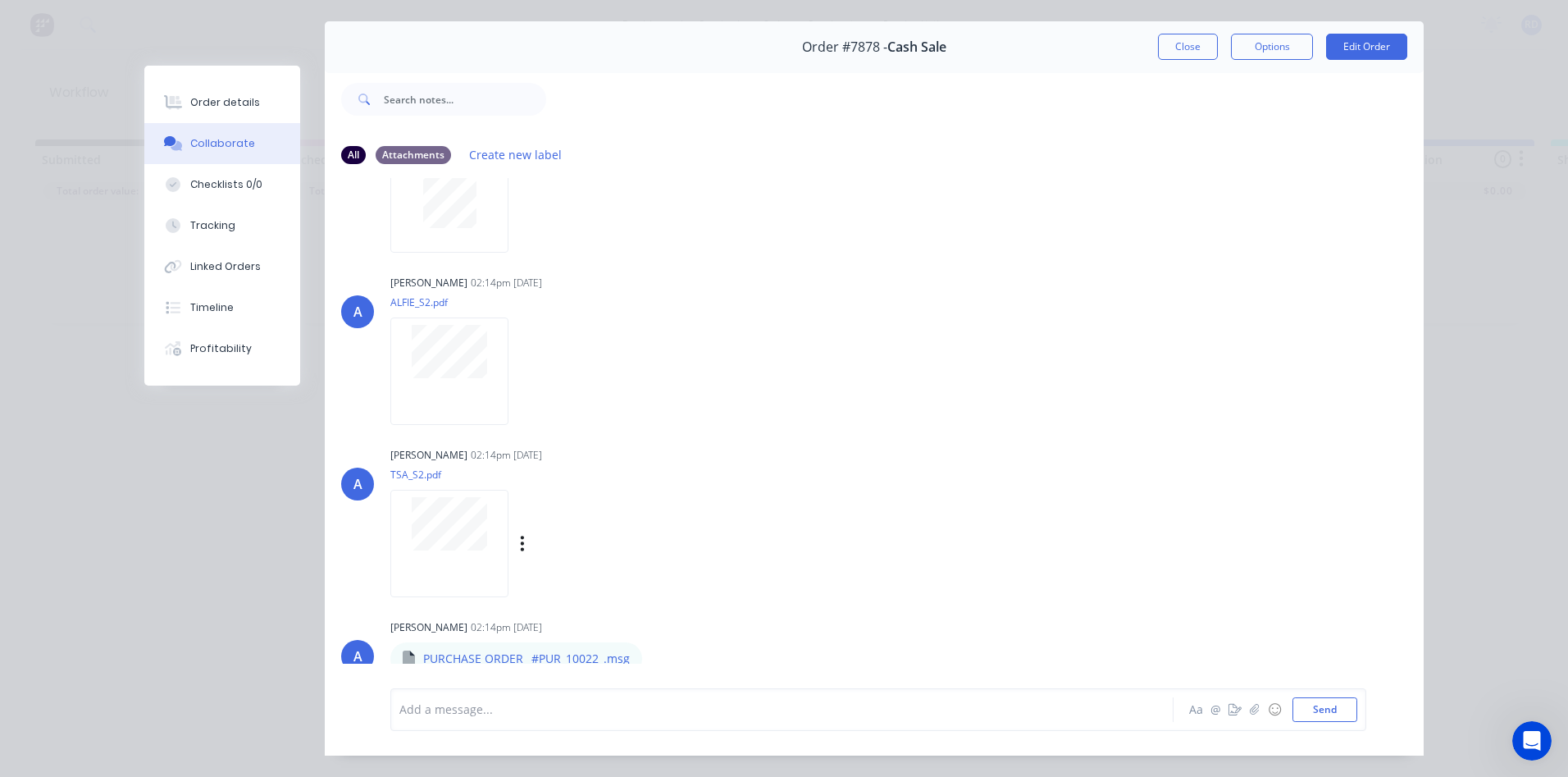
scroll to position [87, 0]
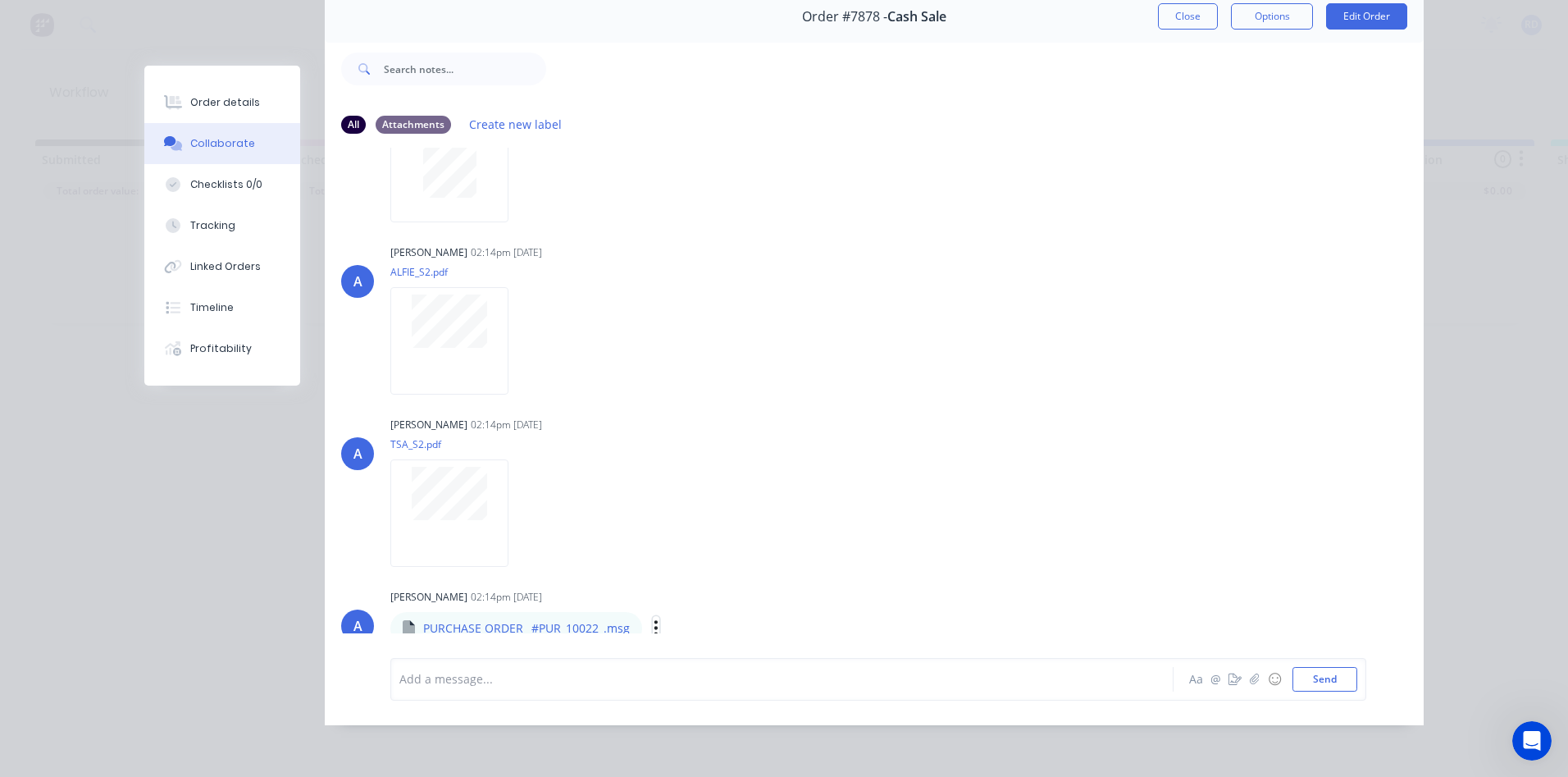
click at [654, 620] on icon "button" at bounding box center [656, 627] width 3 height 14
click at [705, 618] on button "Download" at bounding box center [764, 622] width 184 height 37
drag, startPoint x: 1099, startPoint y: 245, endPoint x: 1227, endPoint y: 337, distance: 157.6
click at [1099, 245] on div "A [PERSON_NAME] 02:14pm [DATE] ALFIE_S2.pdf Labels Download" at bounding box center [874, 314] width 1098 height 147
